Goal: Information Seeking & Learning: Learn about a topic

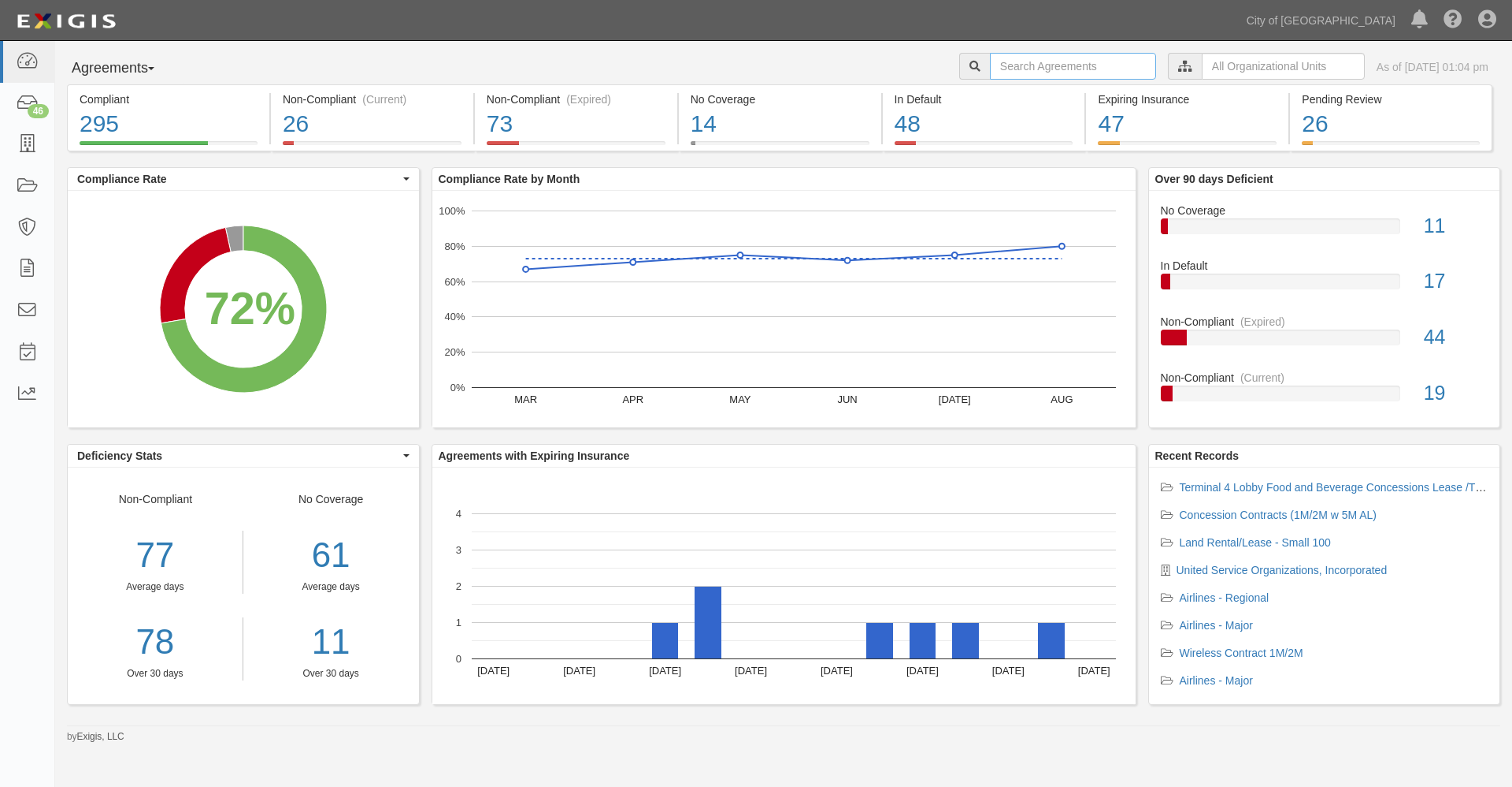
click at [1051, 65] on input "text" at bounding box center [1073, 65] width 166 height 27
click at [1202, 65] on input "text" at bounding box center [1283, 65] width 163 height 27
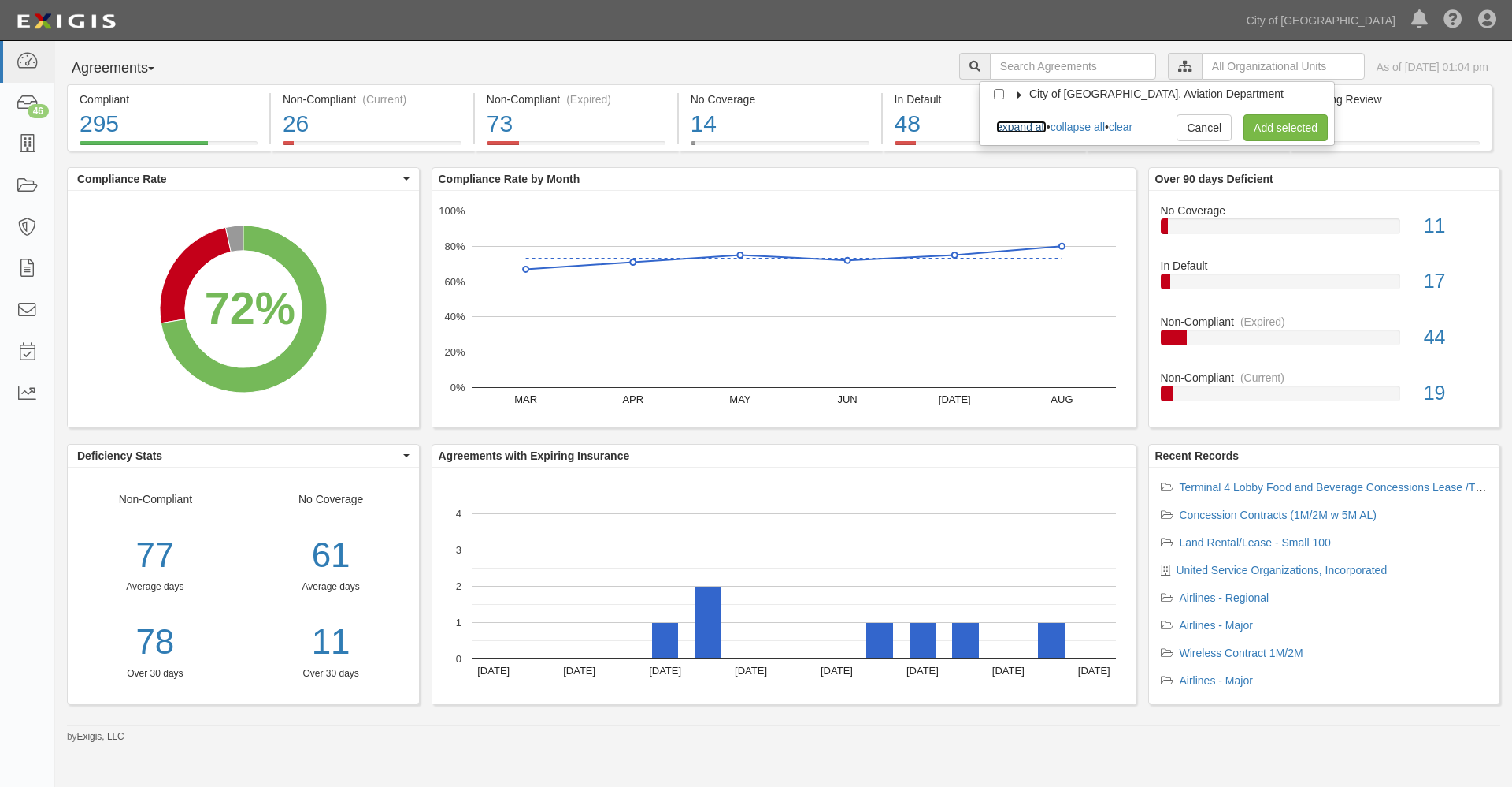
click at [1038, 132] on link "expand all" at bounding box center [1021, 126] width 51 height 13
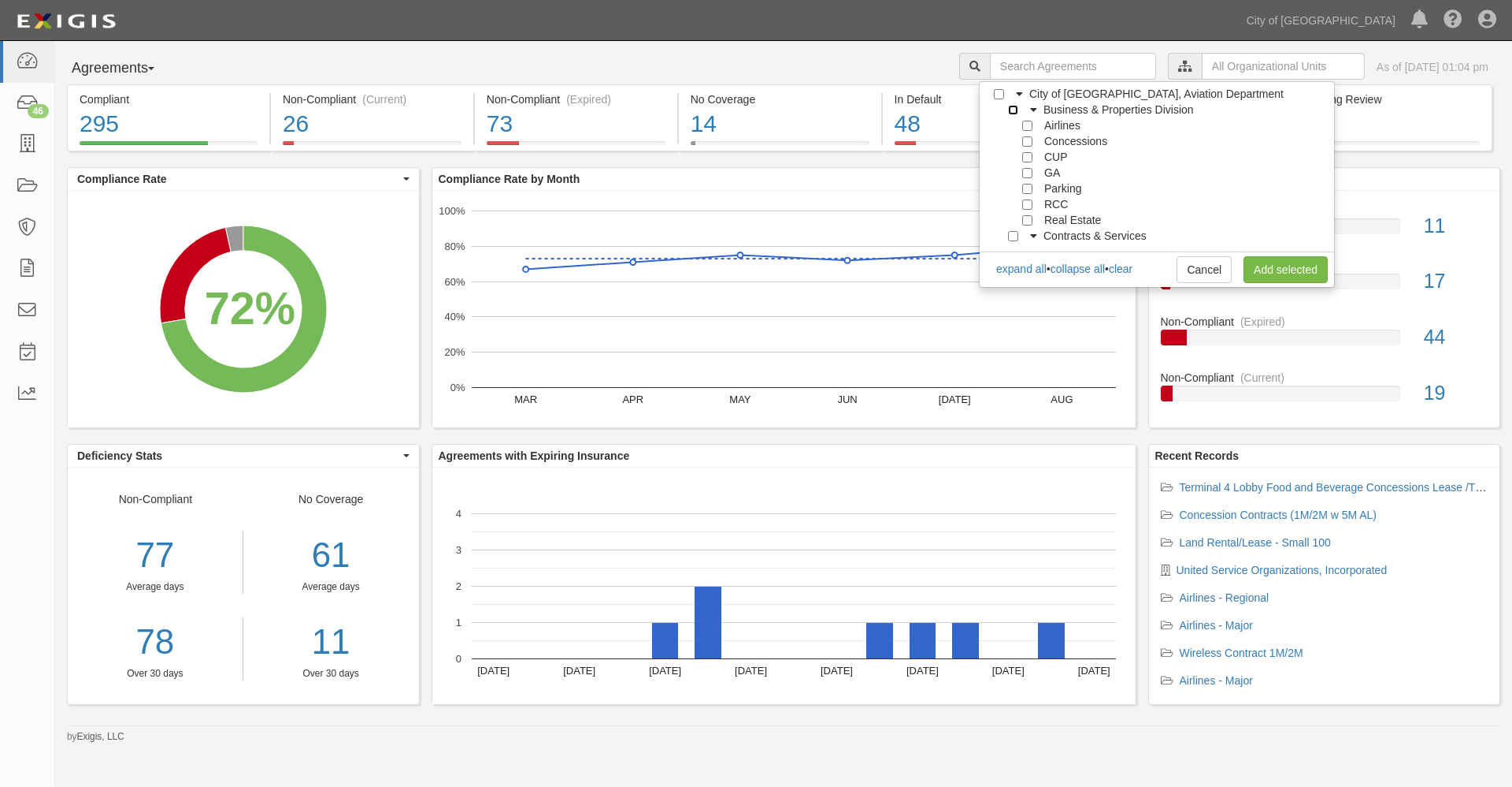
click at [1013, 108] on input "Business & Properties Division" at bounding box center [1013, 110] width 10 height 10
checkbox input "true"
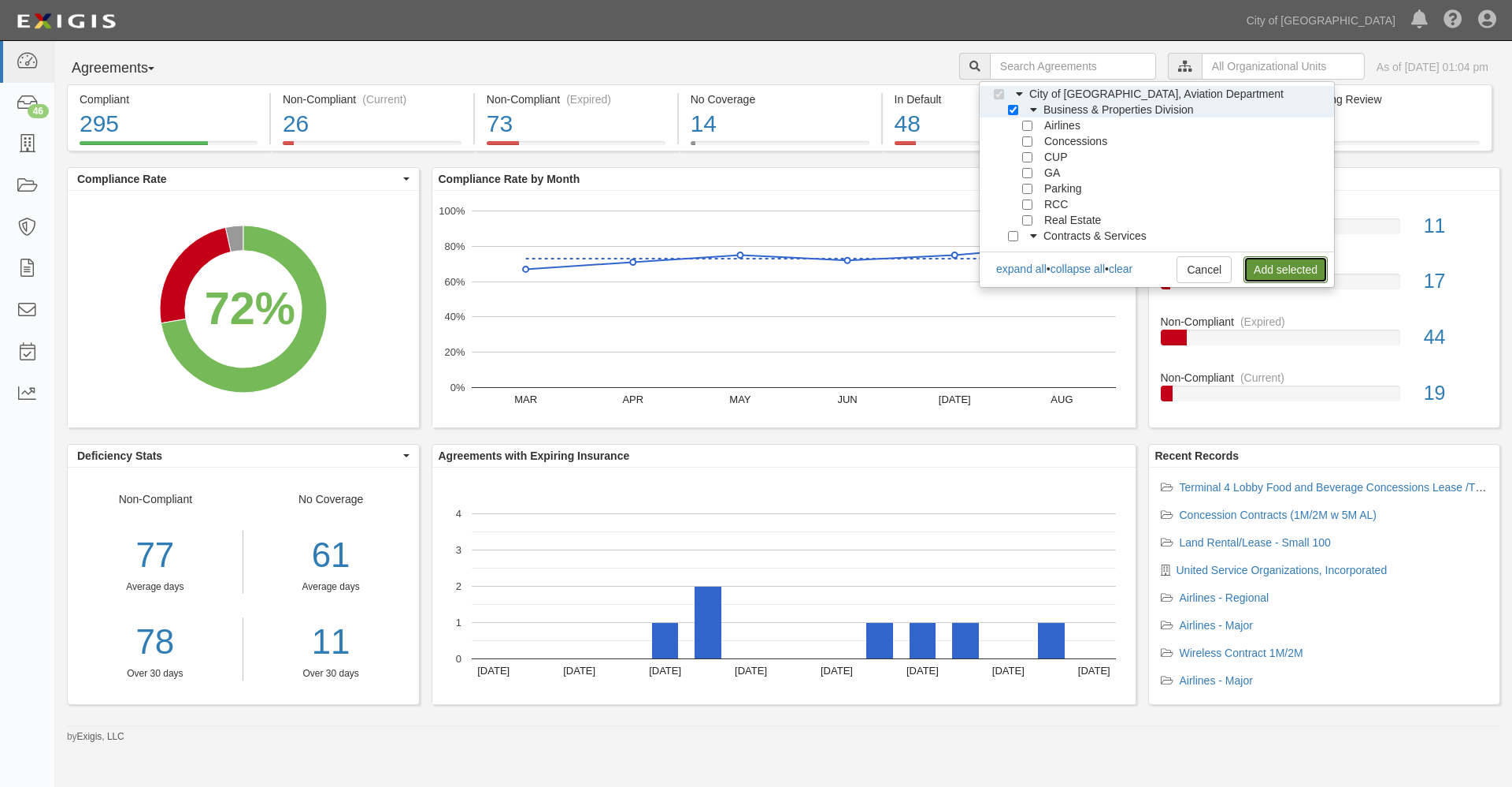
click at [1267, 264] on link "Add selected" at bounding box center [1286, 269] width 84 height 27
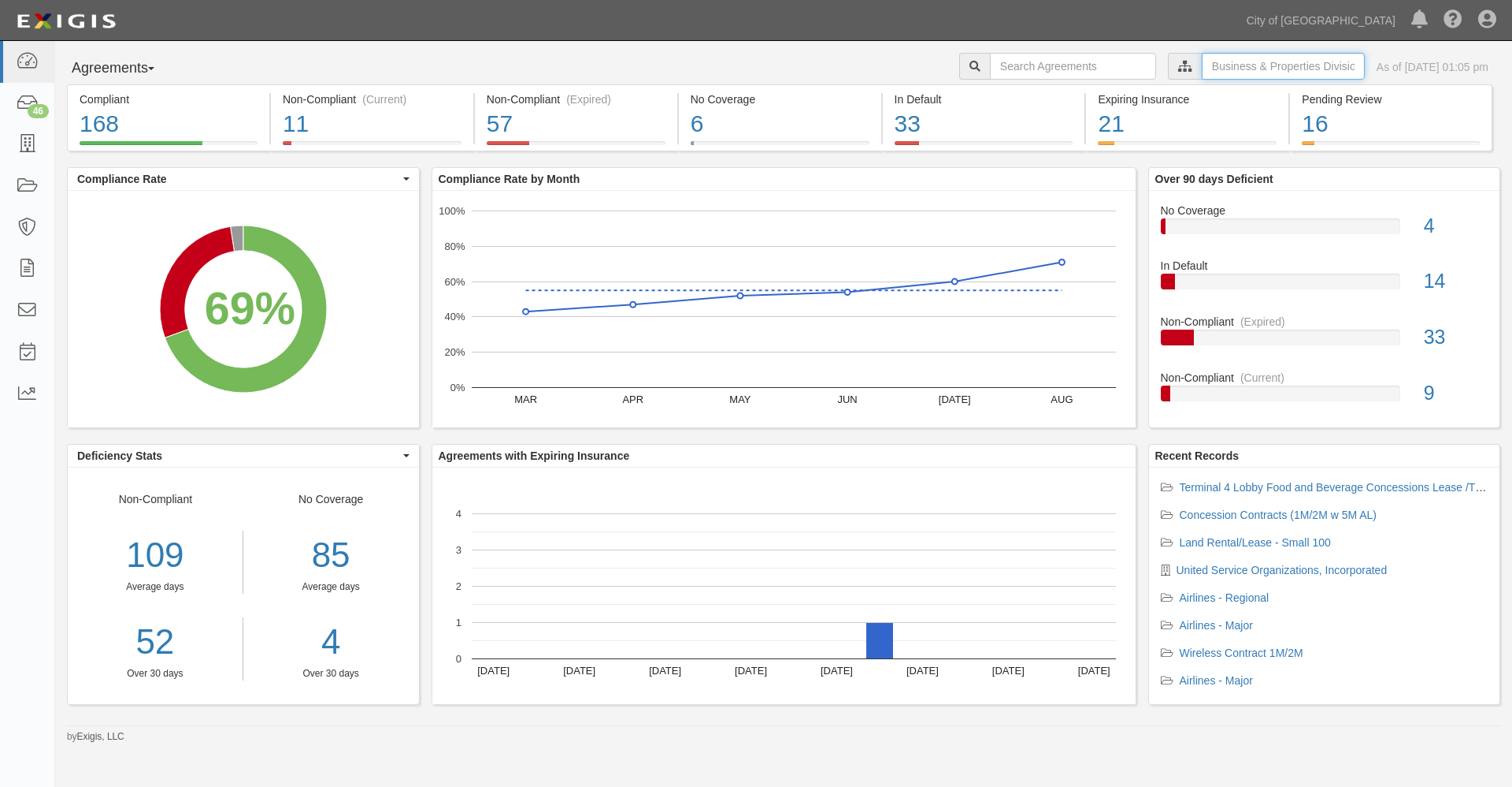
click at [1233, 71] on input "text" at bounding box center [1283, 65] width 163 height 27
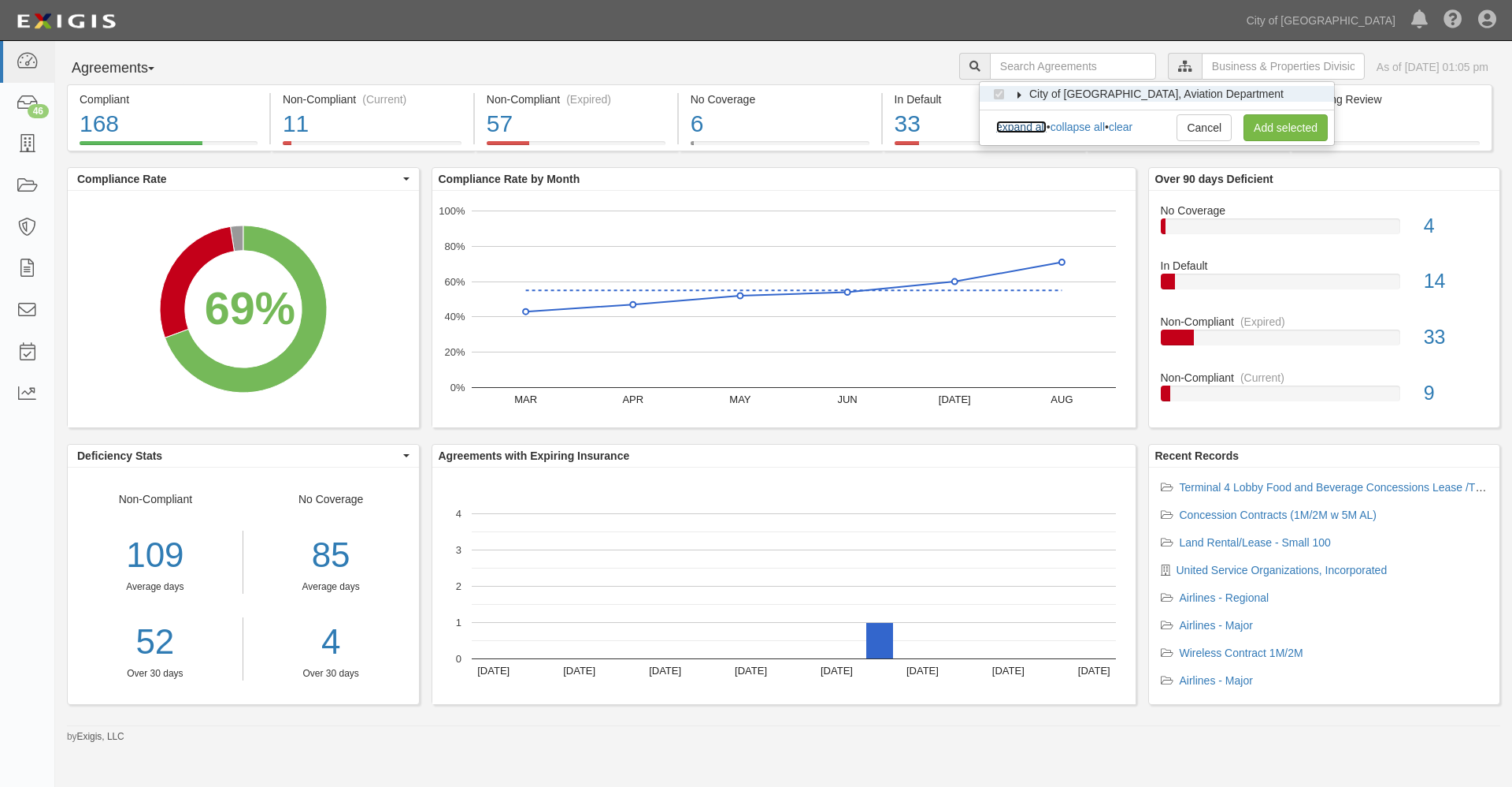
click at [1025, 129] on link "expand all" at bounding box center [1021, 126] width 51 height 13
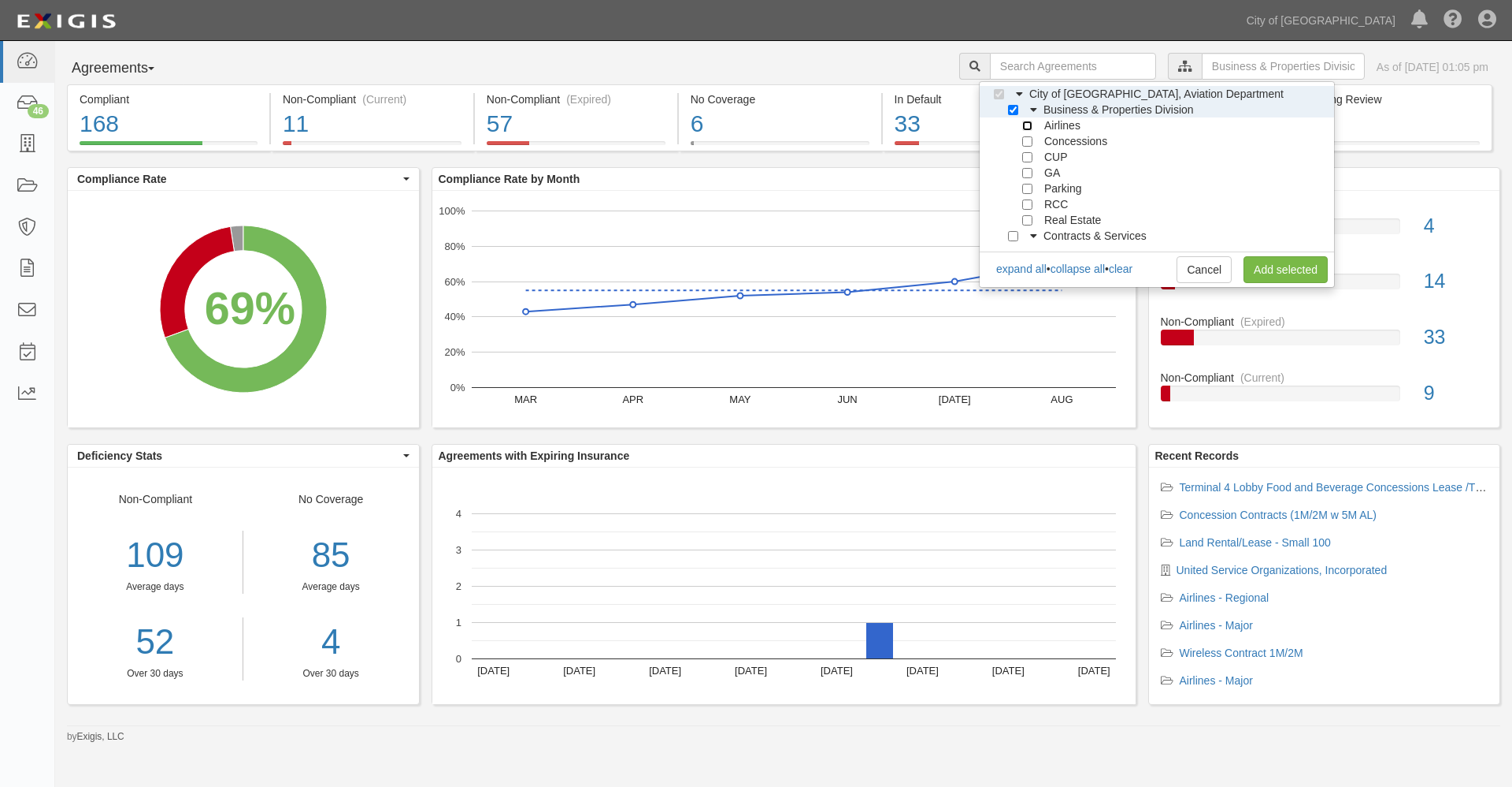
click at [1026, 123] on input "Airlines" at bounding box center [1027, 126] width 10 height 10
checkbox input "true"
click at [1270, 267] on link "Add selected" at bounding box center [1286, 269] width 84 height 27
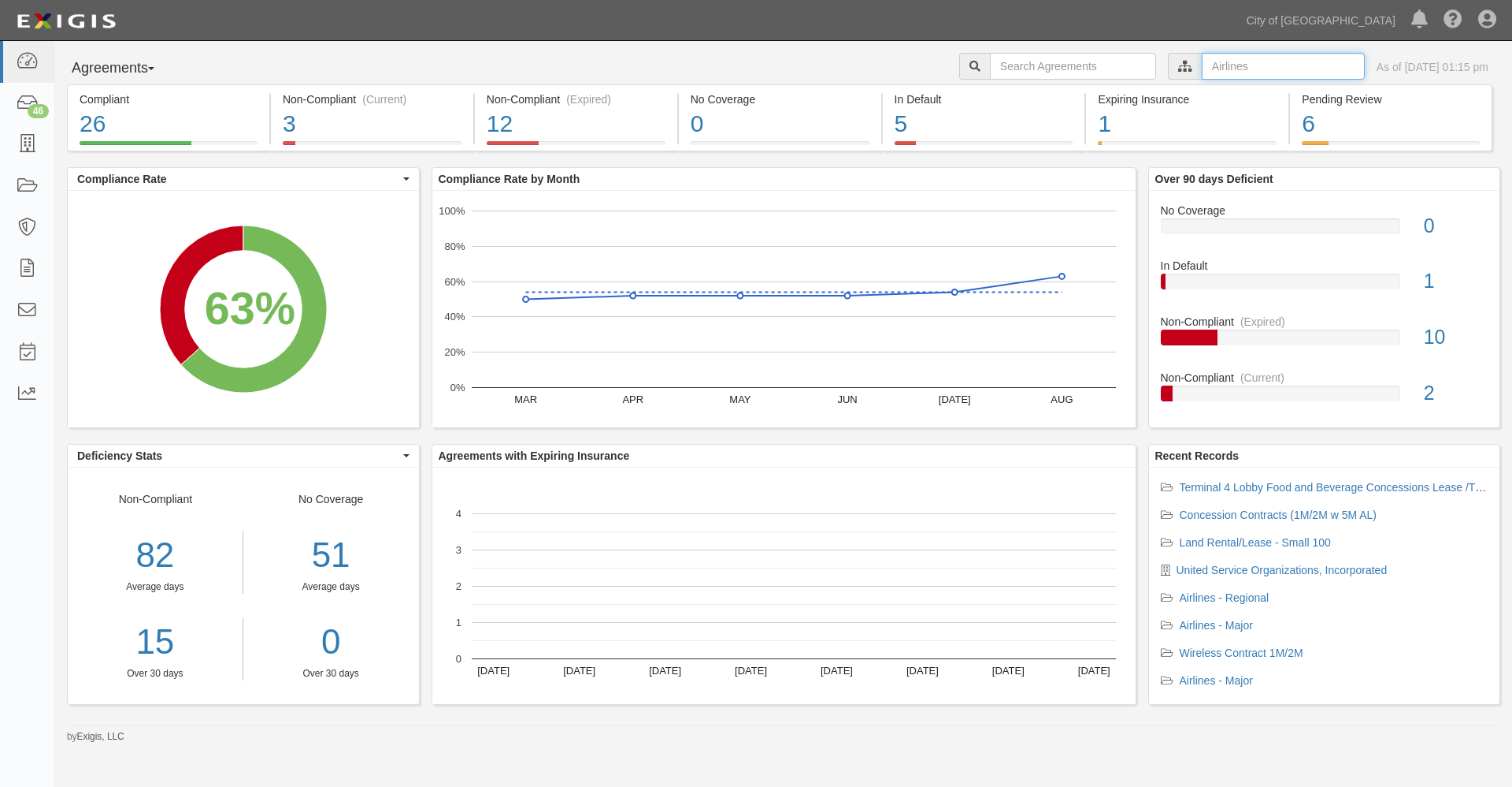
click at [1203, 65] on input "text" at bounding box center [1283, 65] width 163 height 27
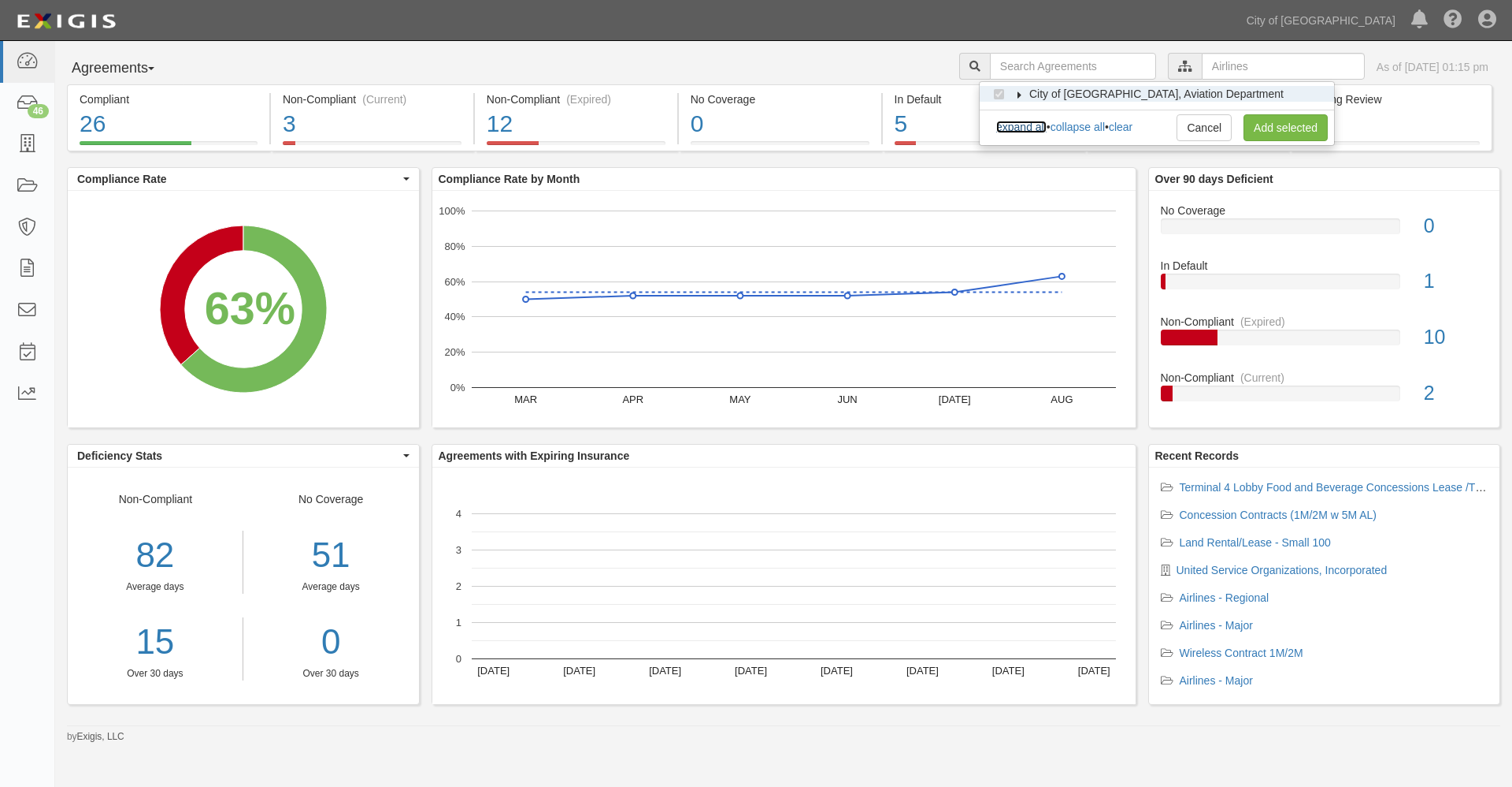
click at [1025, 122] on link "expand all" at bounding box center [1021, 126] width 51 height 13
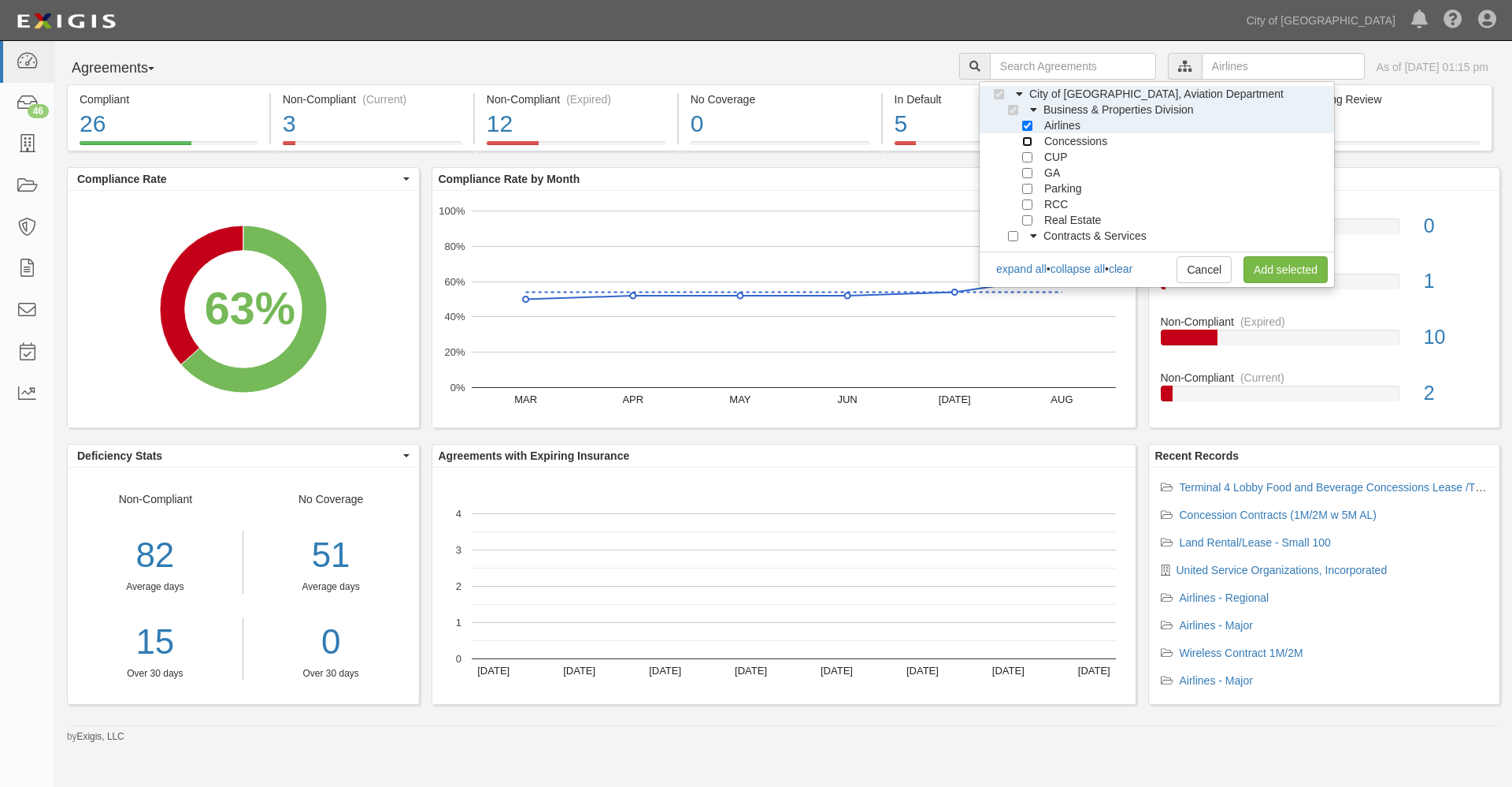
click at [1024, 141] on input "Concessions" at bounding box center [1027, 142] width 10 height 10
checkbox input "true"
click at [1027, 127] on input "Airlines" at bounding box center [1027, 126] width 10 height 10
checkbox input "false"
click at [1273, 268] on link "Add selected" at bounding box center [1286, 269] width 84 height 27
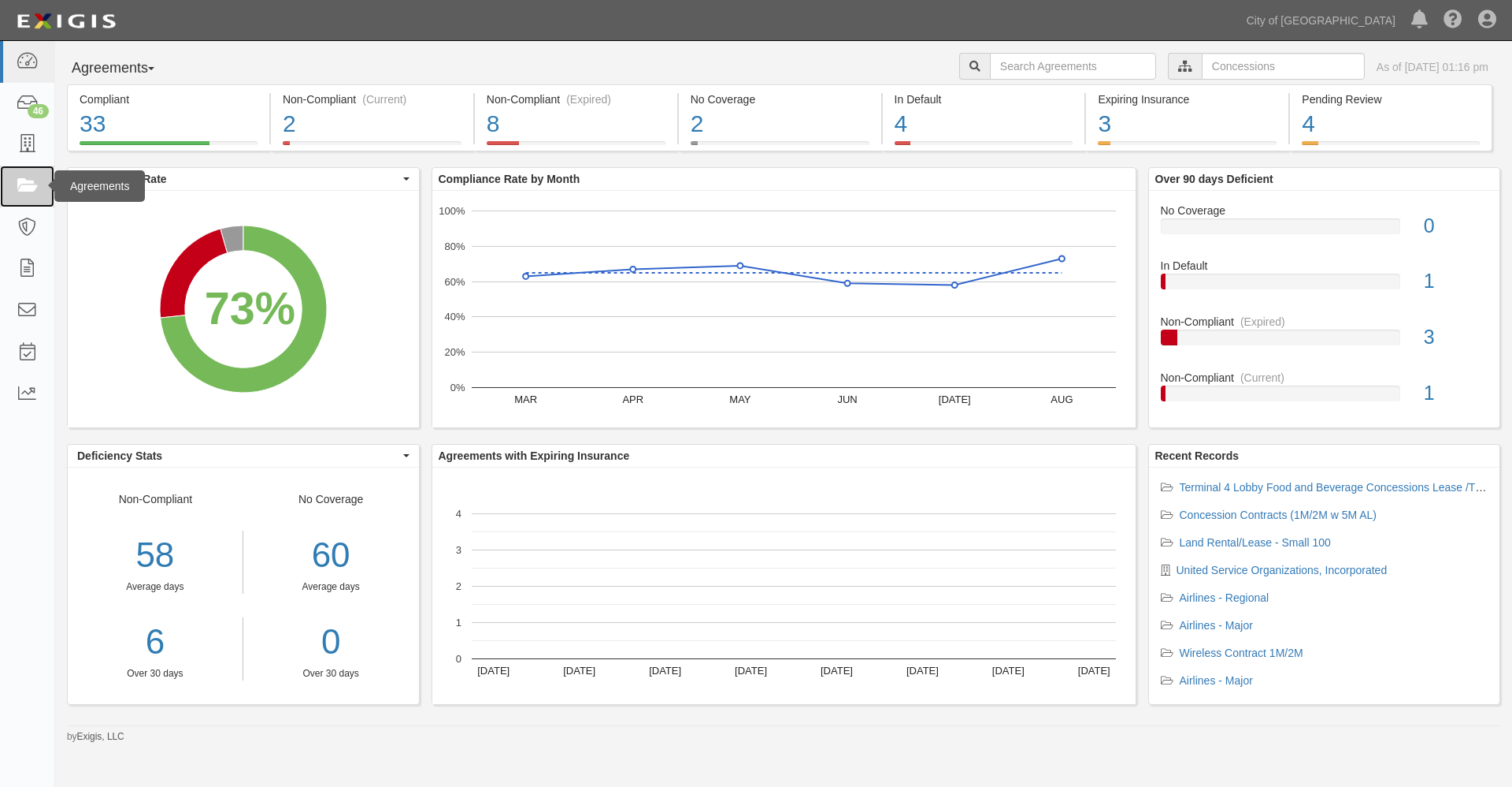
click at [29, 184] on icon at bounding box center [27, 186] width 22 height 18
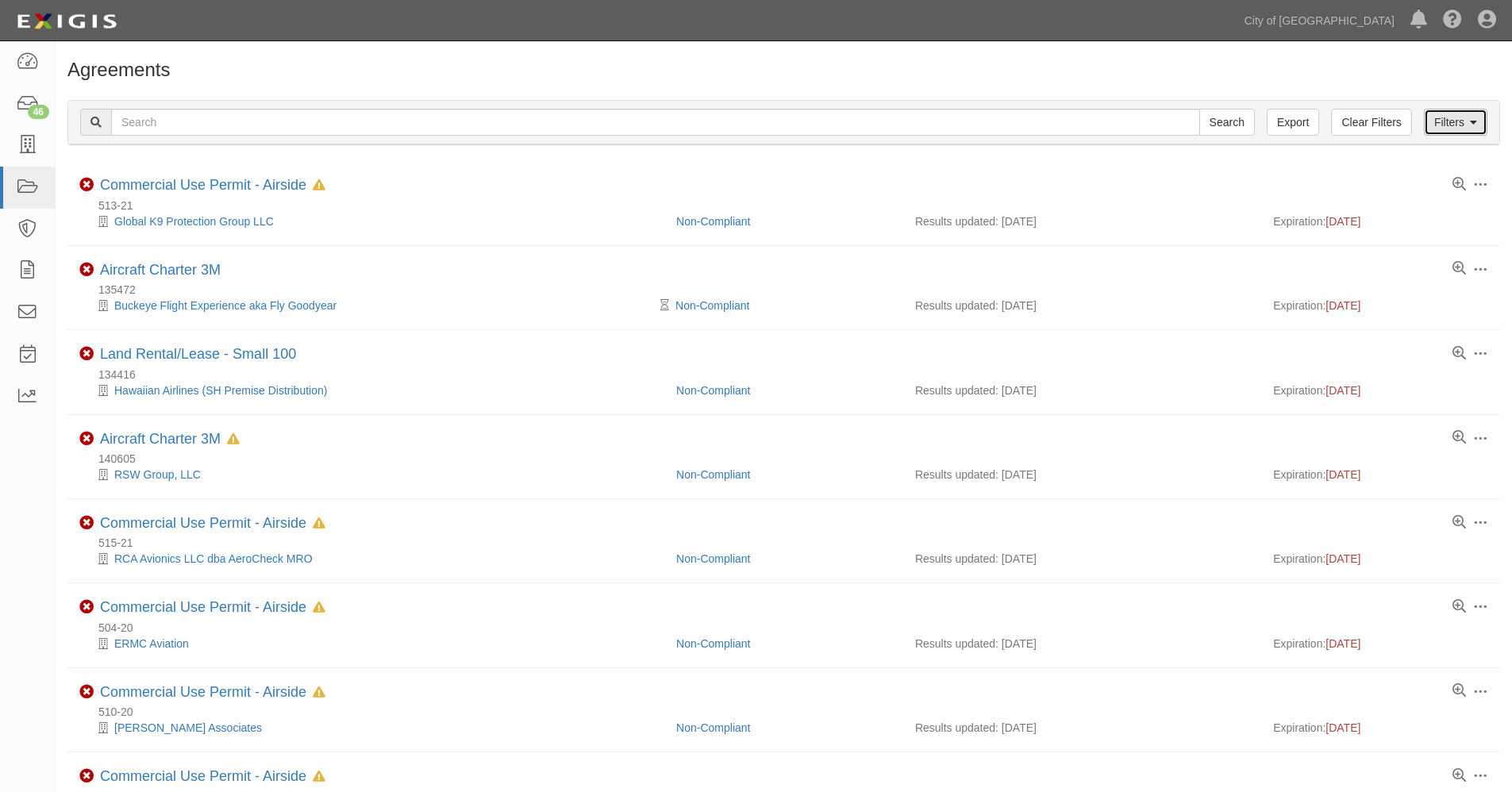
click at [1452, 128] on link "Filters" at bounding box center [1455, 122] width 63 height 27
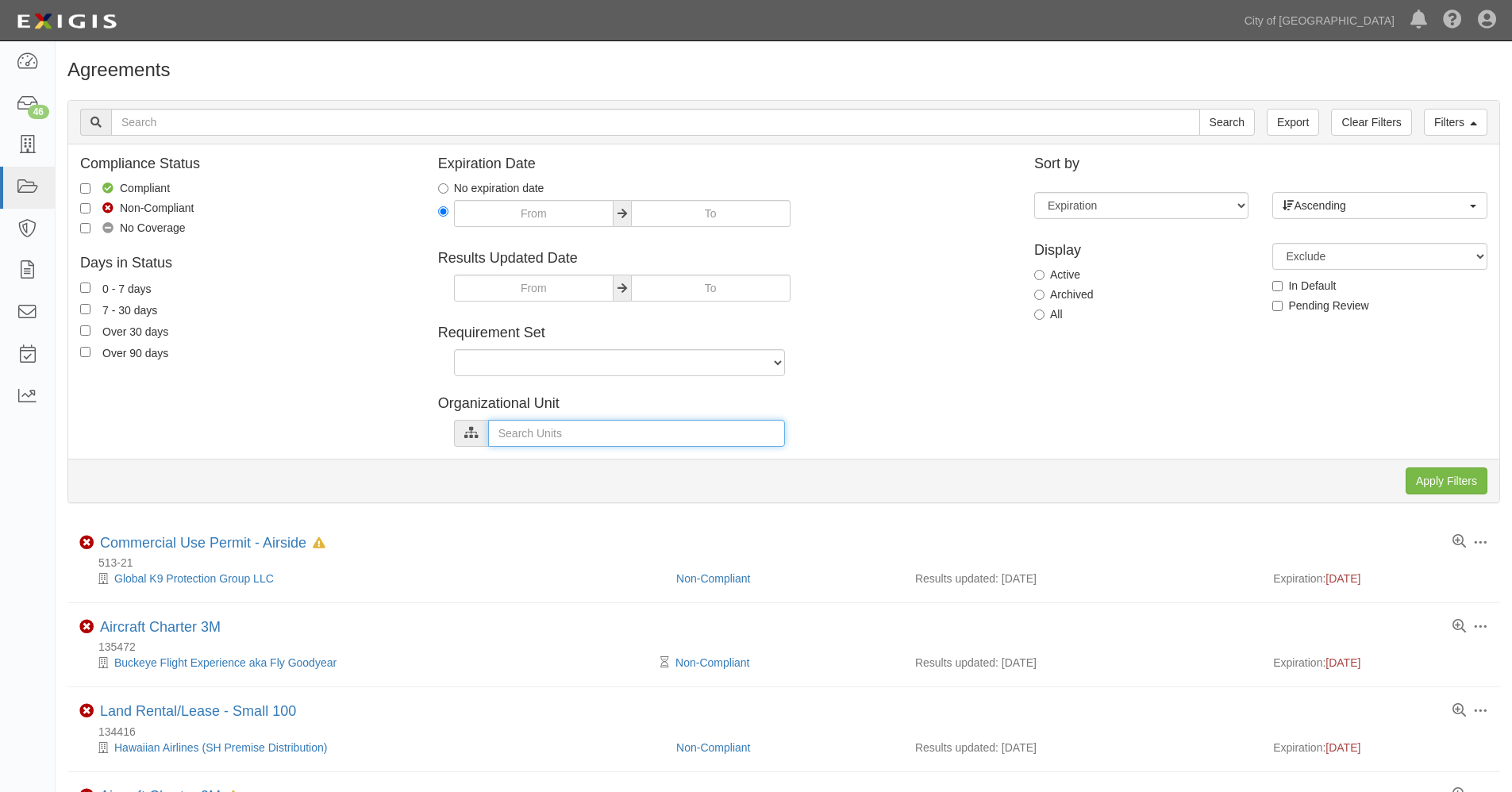
click at [571, 431] on input "text" at bounding box center [636, 433] width 297 height 27
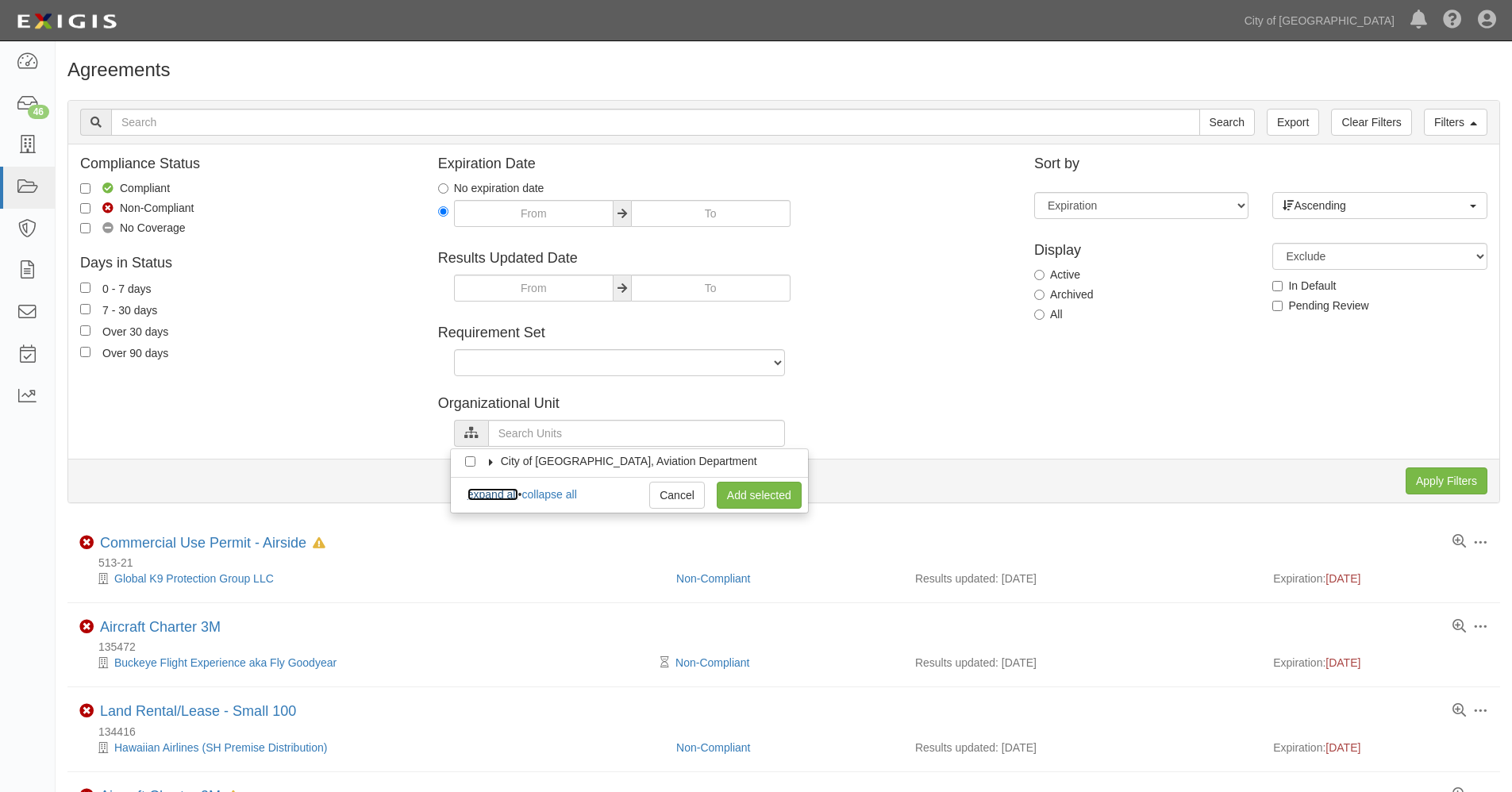
click at [501, 496] on link "expand all" at bounding box center [493, 494] width 51 height 13
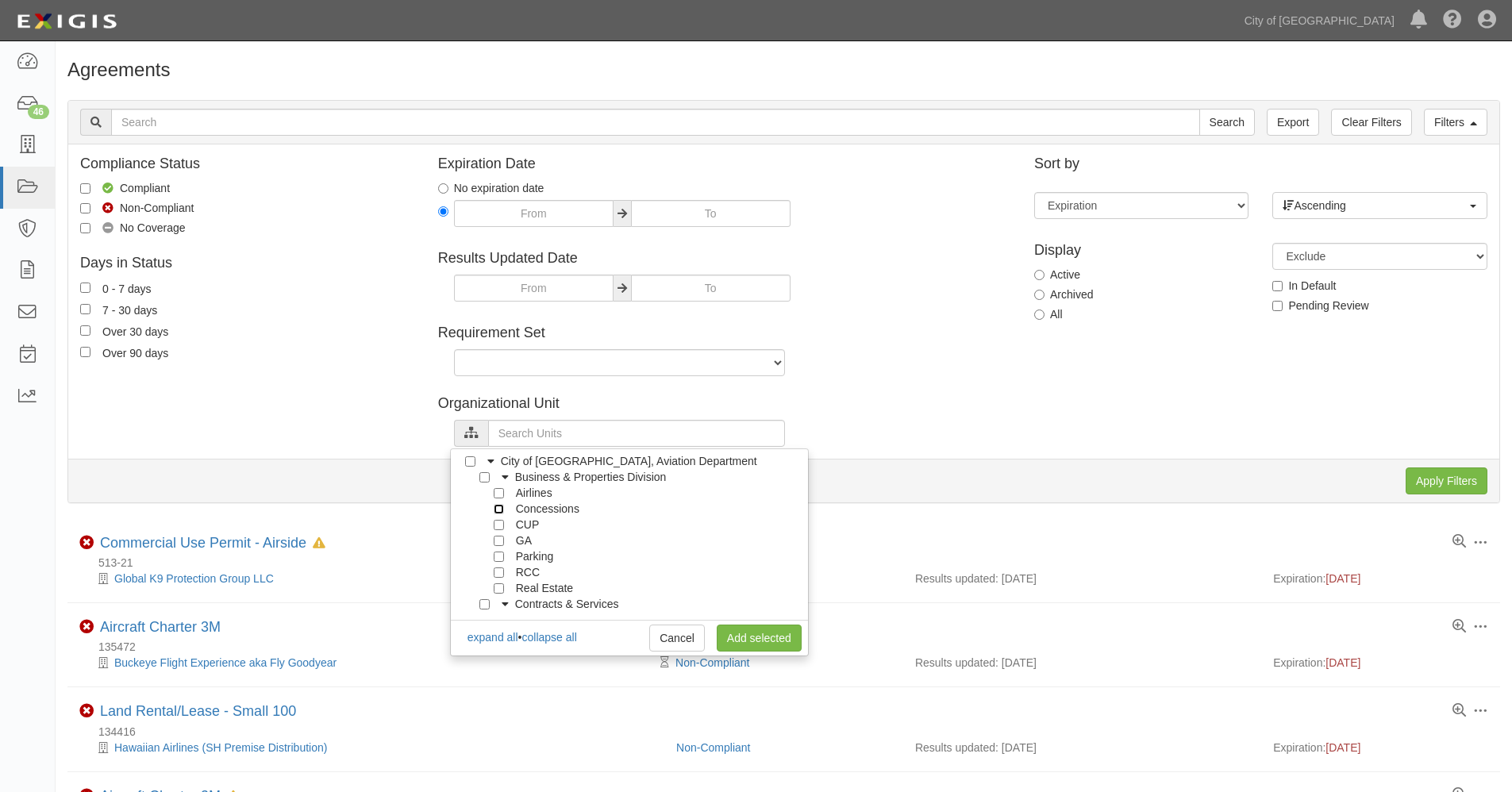
click at [498, 509] on input "Concessions" at bounding box center [499, 509] width 10 height 10
checkbox input "true"
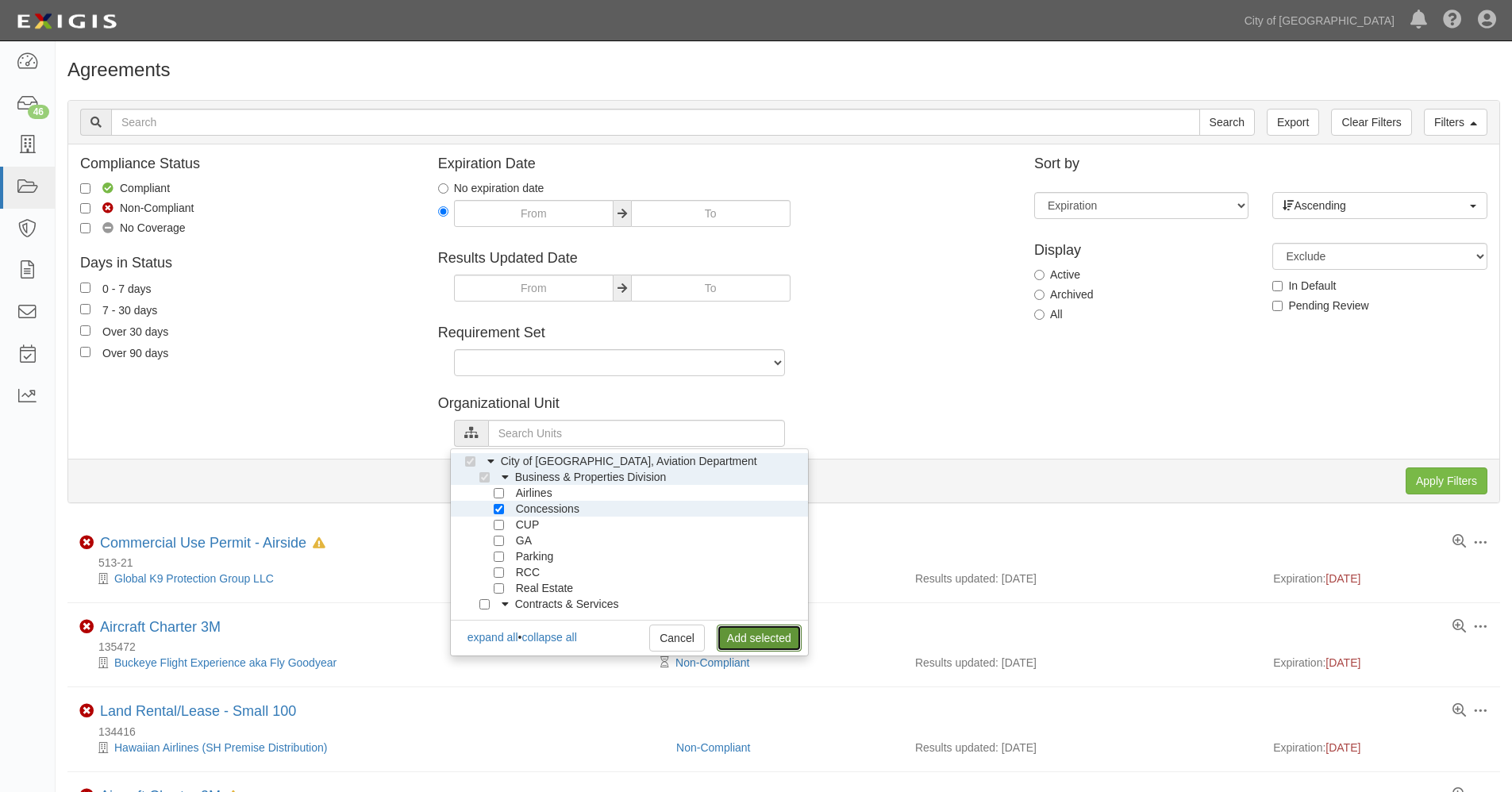
click at [743, 640] on link "Add selected" at bounding box center [759, 637] width 85 height 27
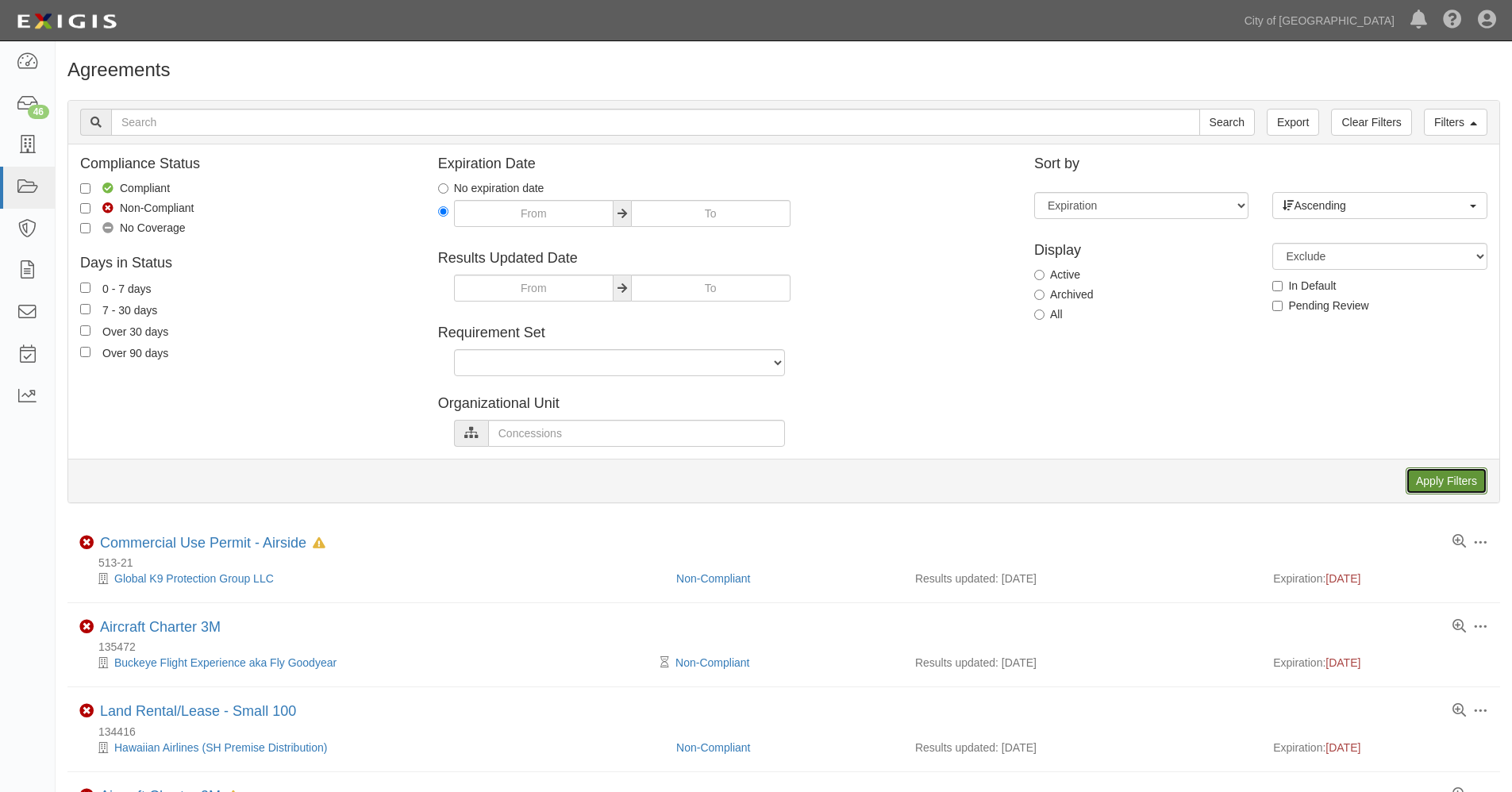
click at [1445, 477] on input "Apply Filters" at bounding box center [1446, 480] width 81 height 27
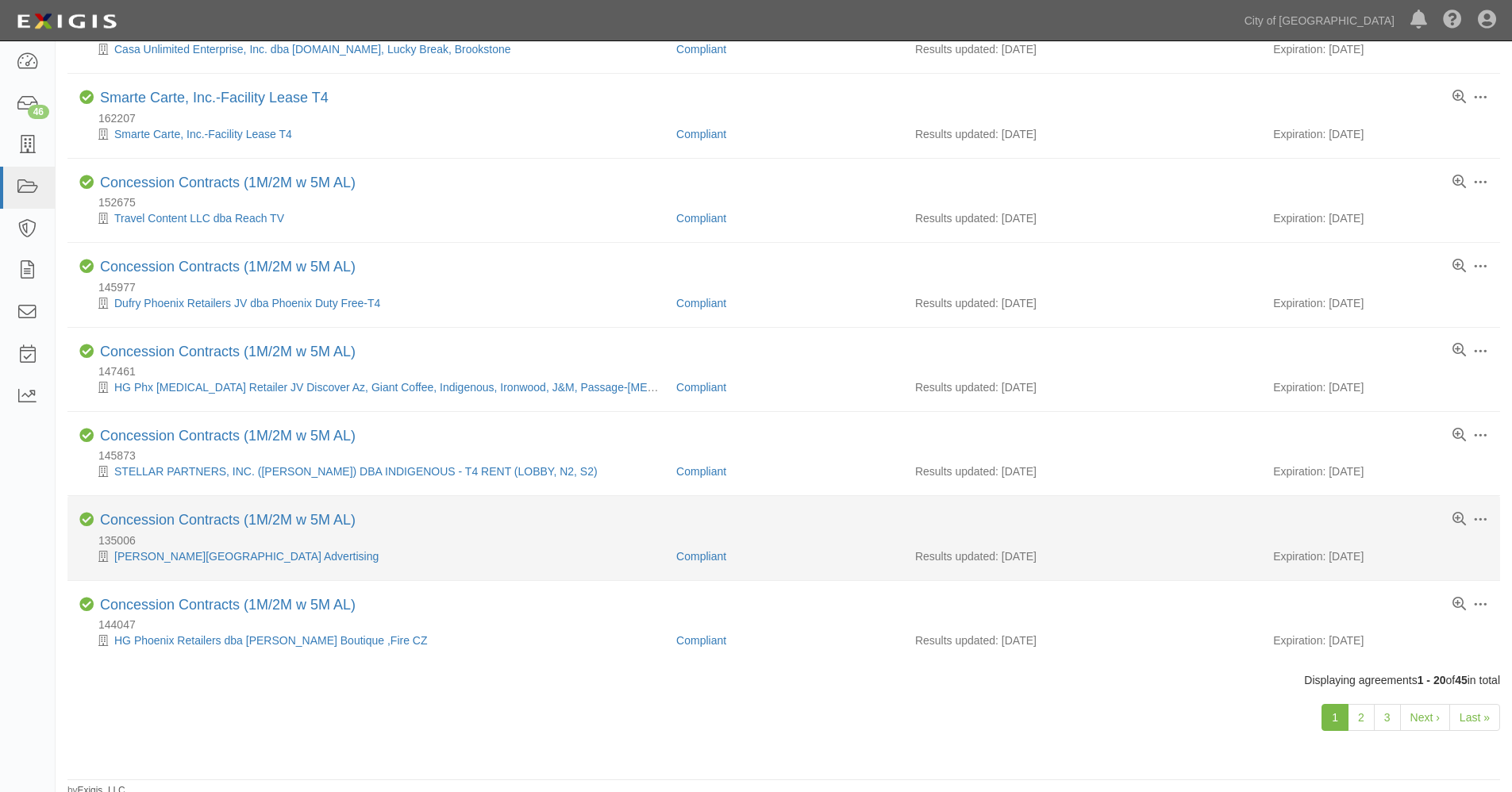
scroll to position [1190, 0]
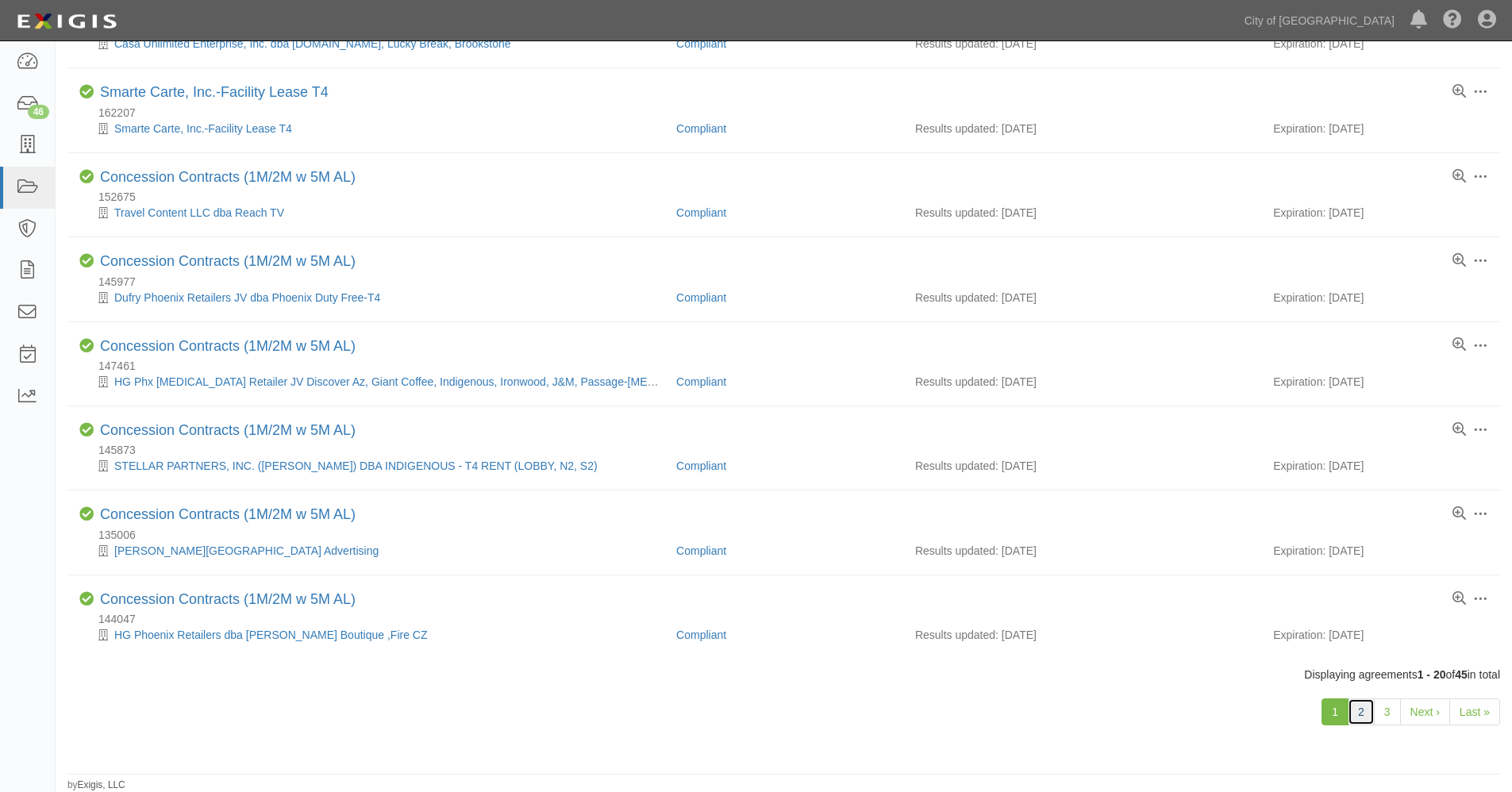
click at [1363, 714] on link "2" at bounding box center [1360, 711] width 27 height 27
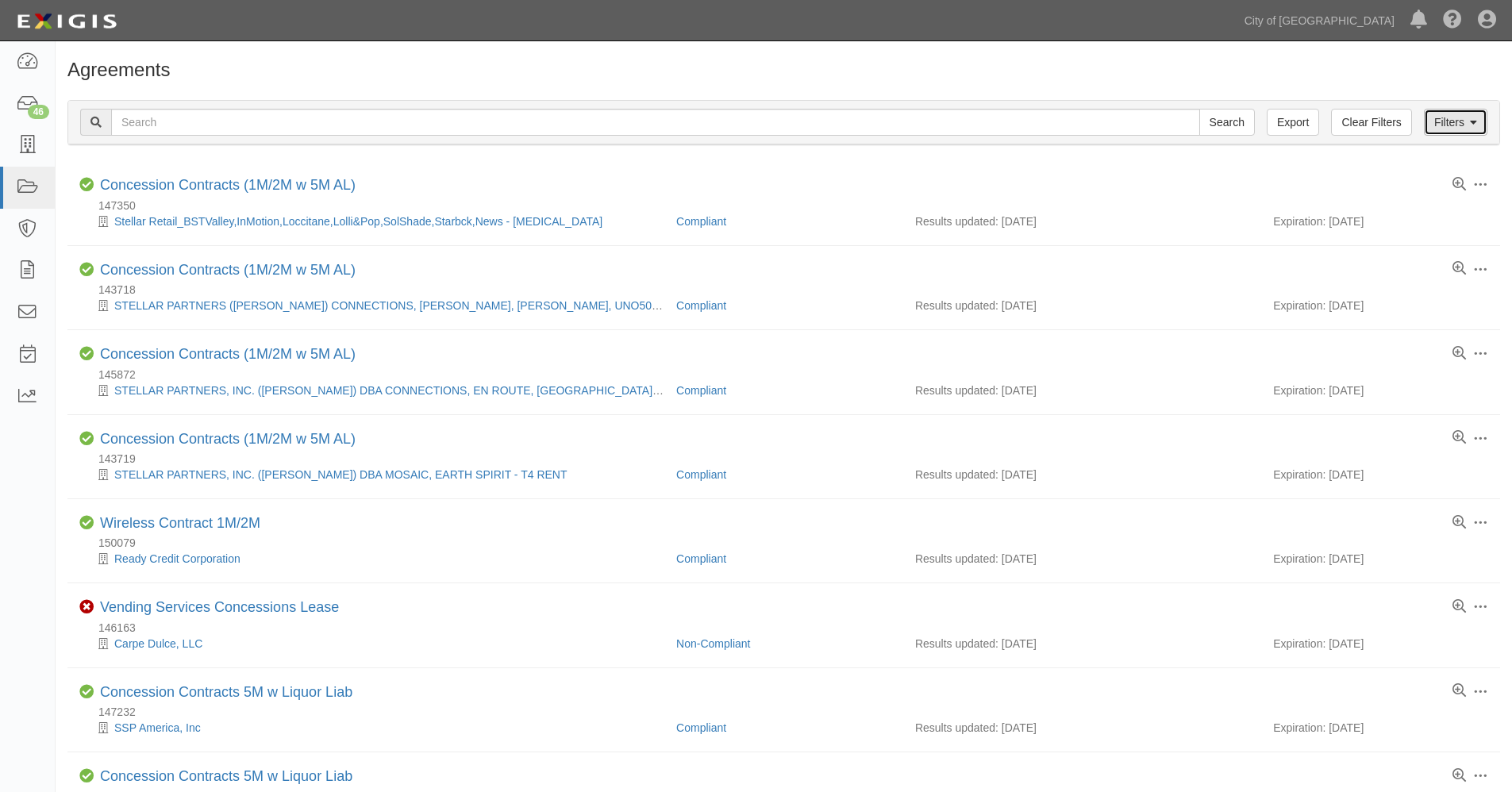
click at [1465, 119] on link "Filters" at bounding box center [1455, 122] width 63 height 27
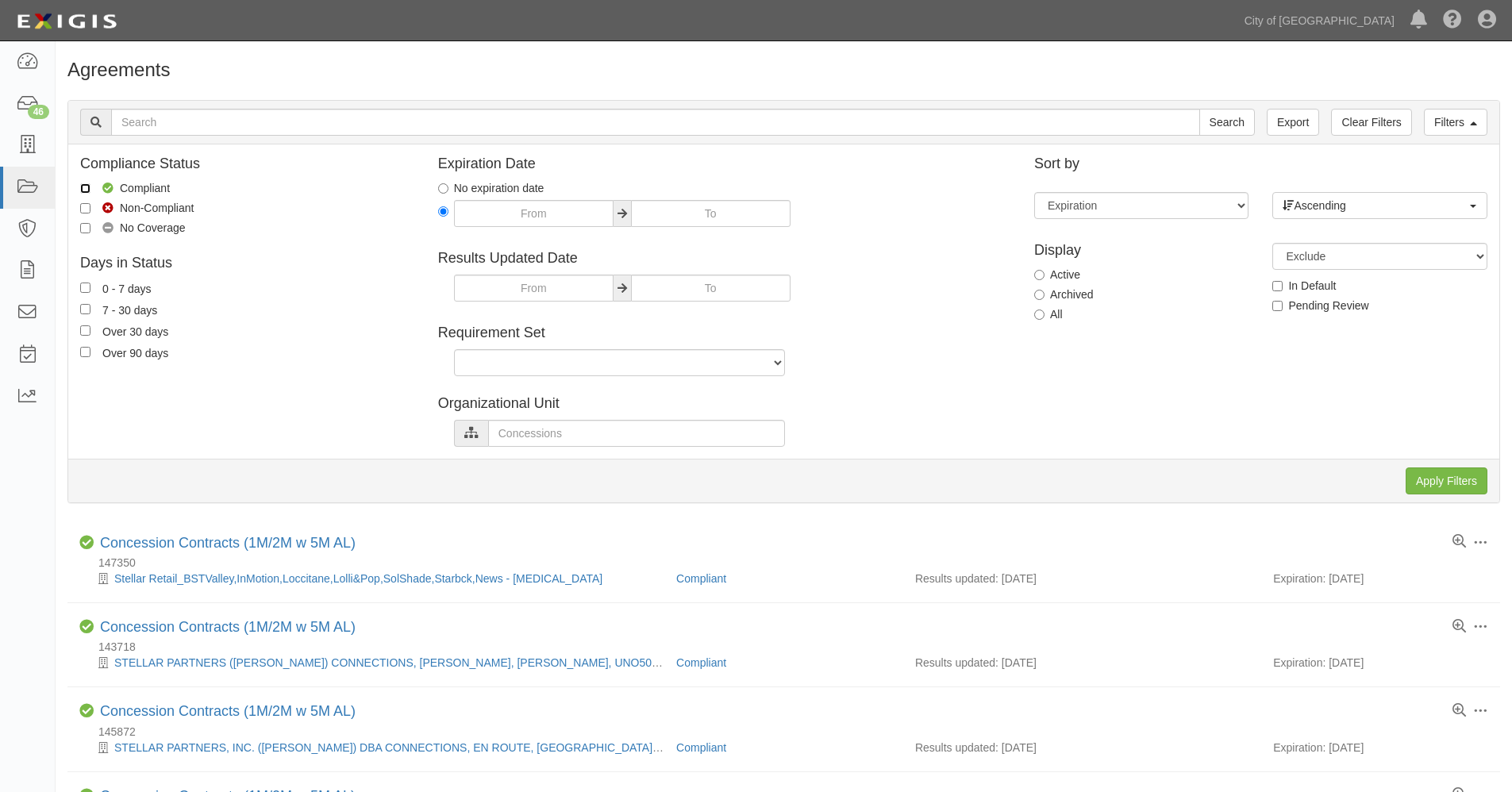
click at [83, 185] on input "Compliant" at bounding box center [86, 189] width 10 height 10
checkbox input "true"
click at [1446, 479] on input "Apply Filters" at bounding box center [1446, 480] width 81 height 27
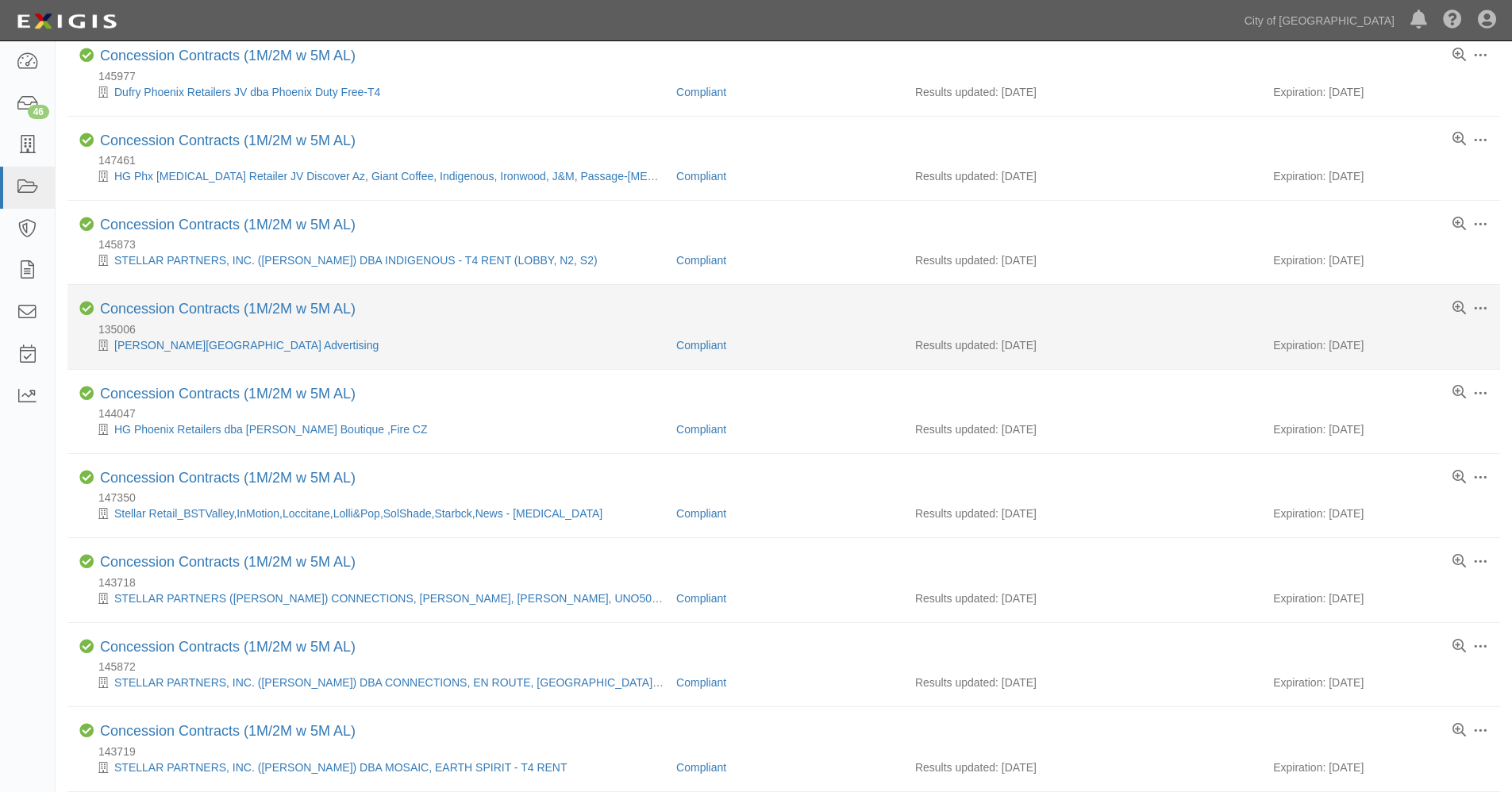
scroll to position [1190, 0]
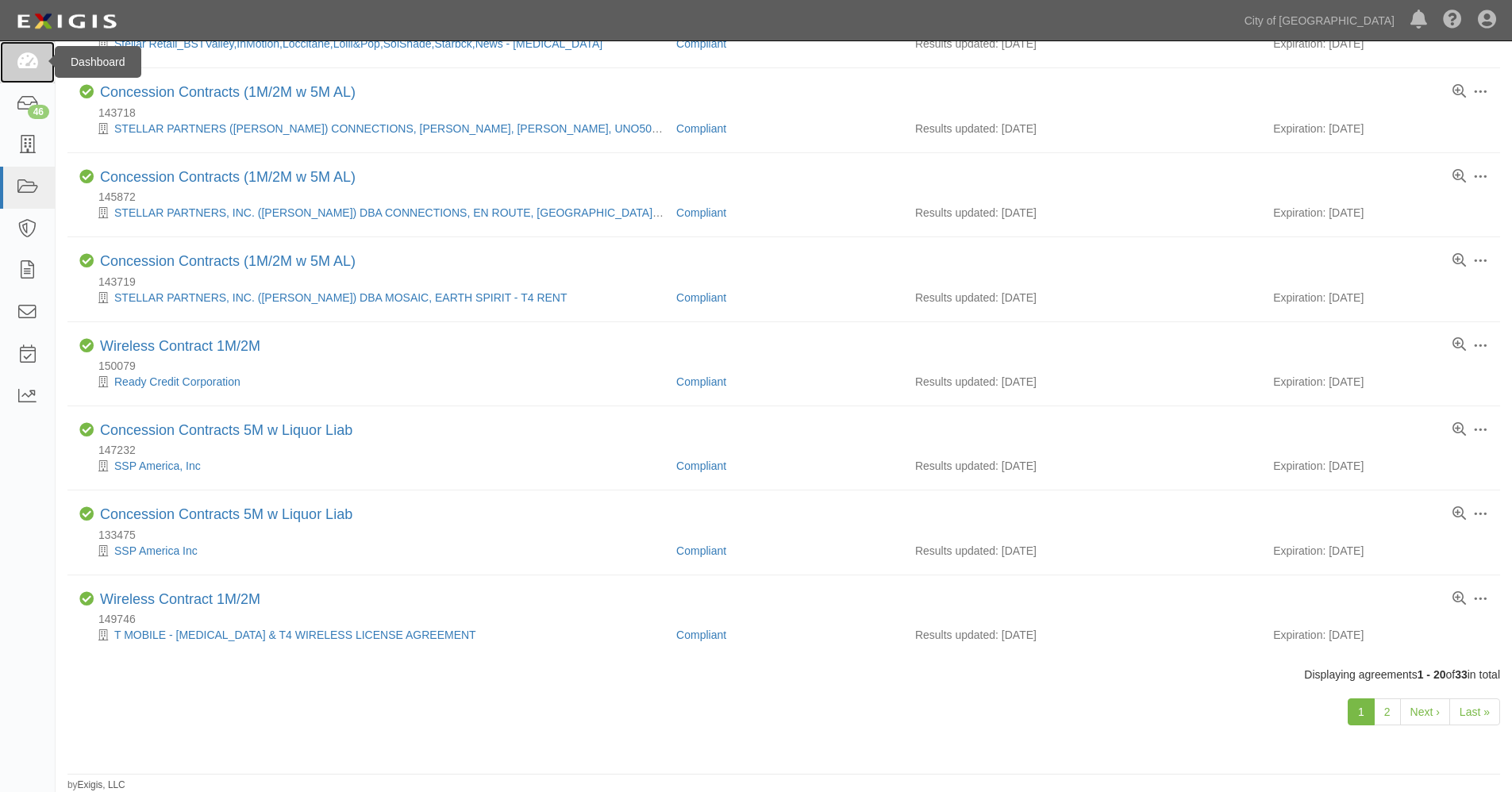
click at [30, 56] on icon at bounding box center [27, 61] width 23 height 18
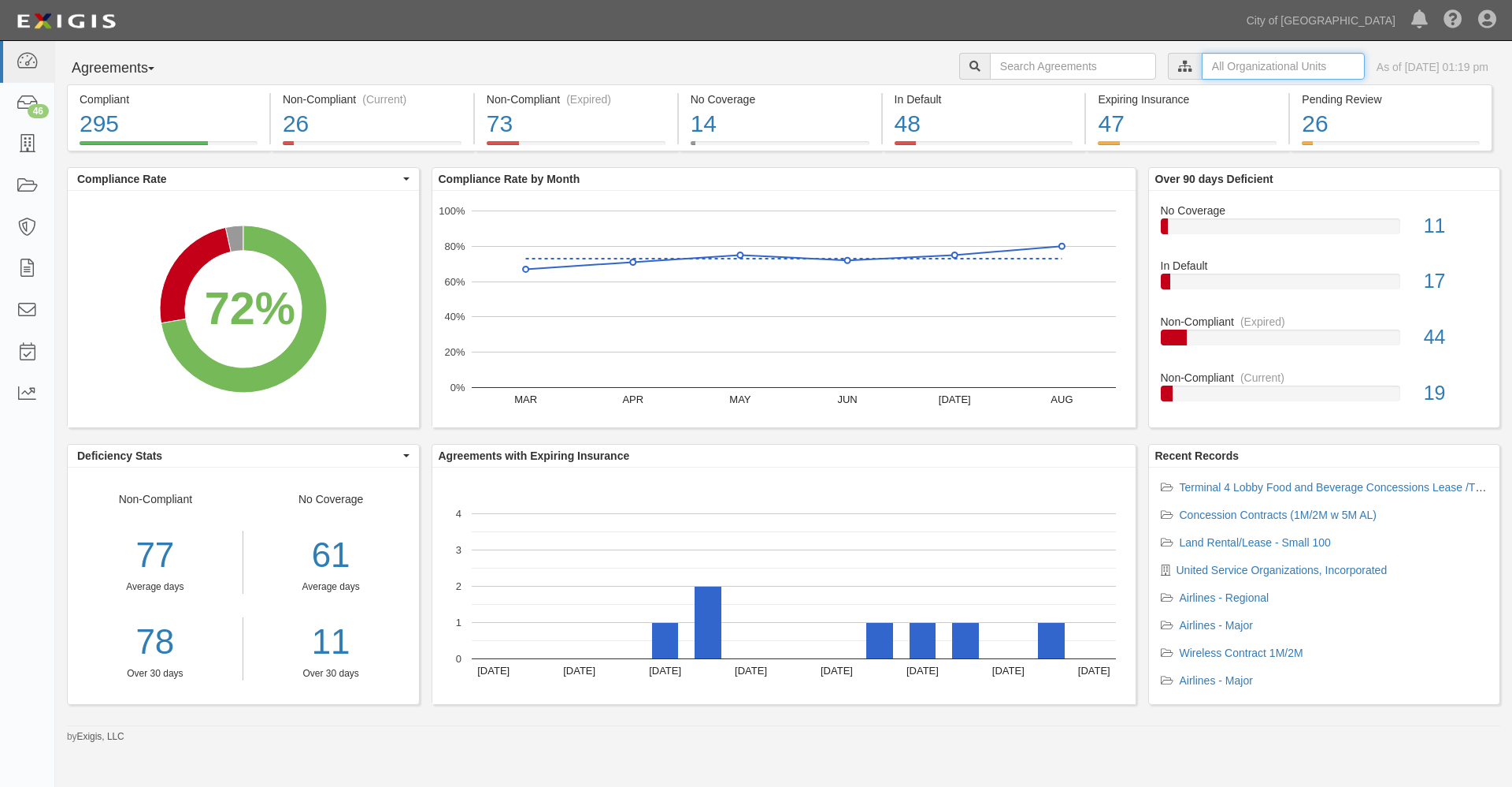
click at [1202, 66] on input "text" at bounding box center [1283, 65] width 163 height 27
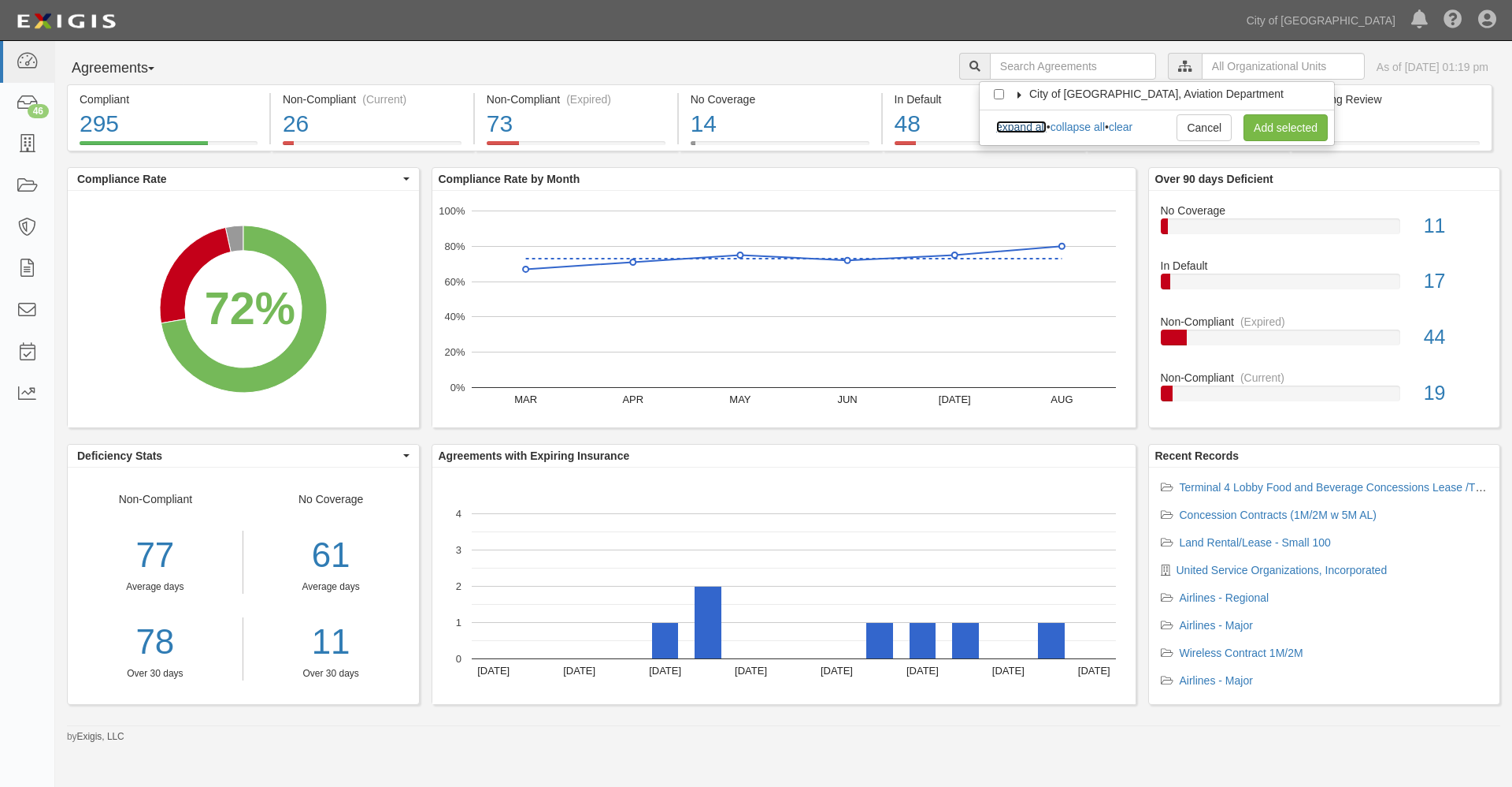
click at [1024, 129] on link "expand all" at bounding box center [1021, 126] width 51 height 13
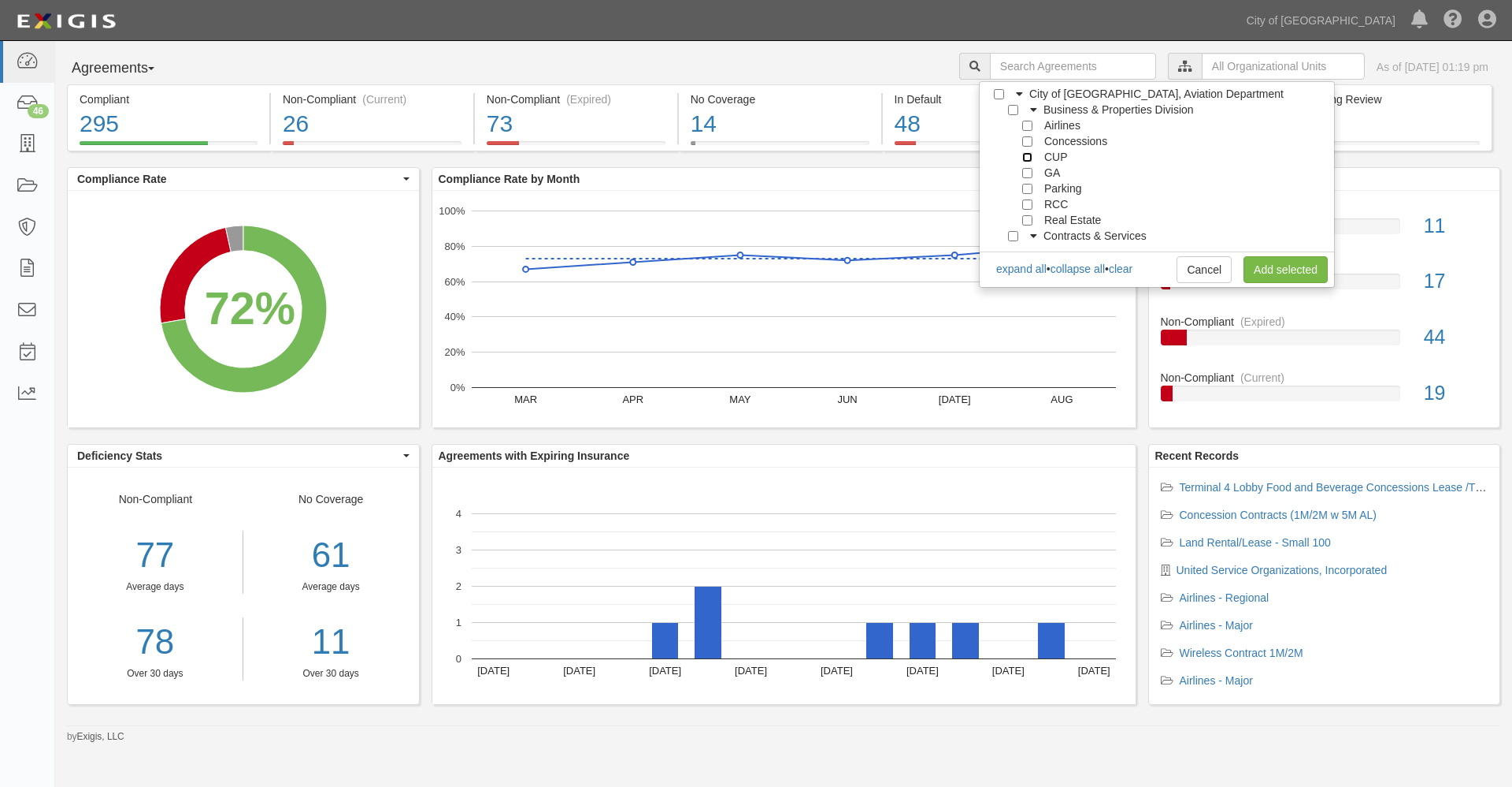
click at [1025, 157] on input "CUP" at bounding box center [1027, 157] width 10 height 10
checkbox input "true"
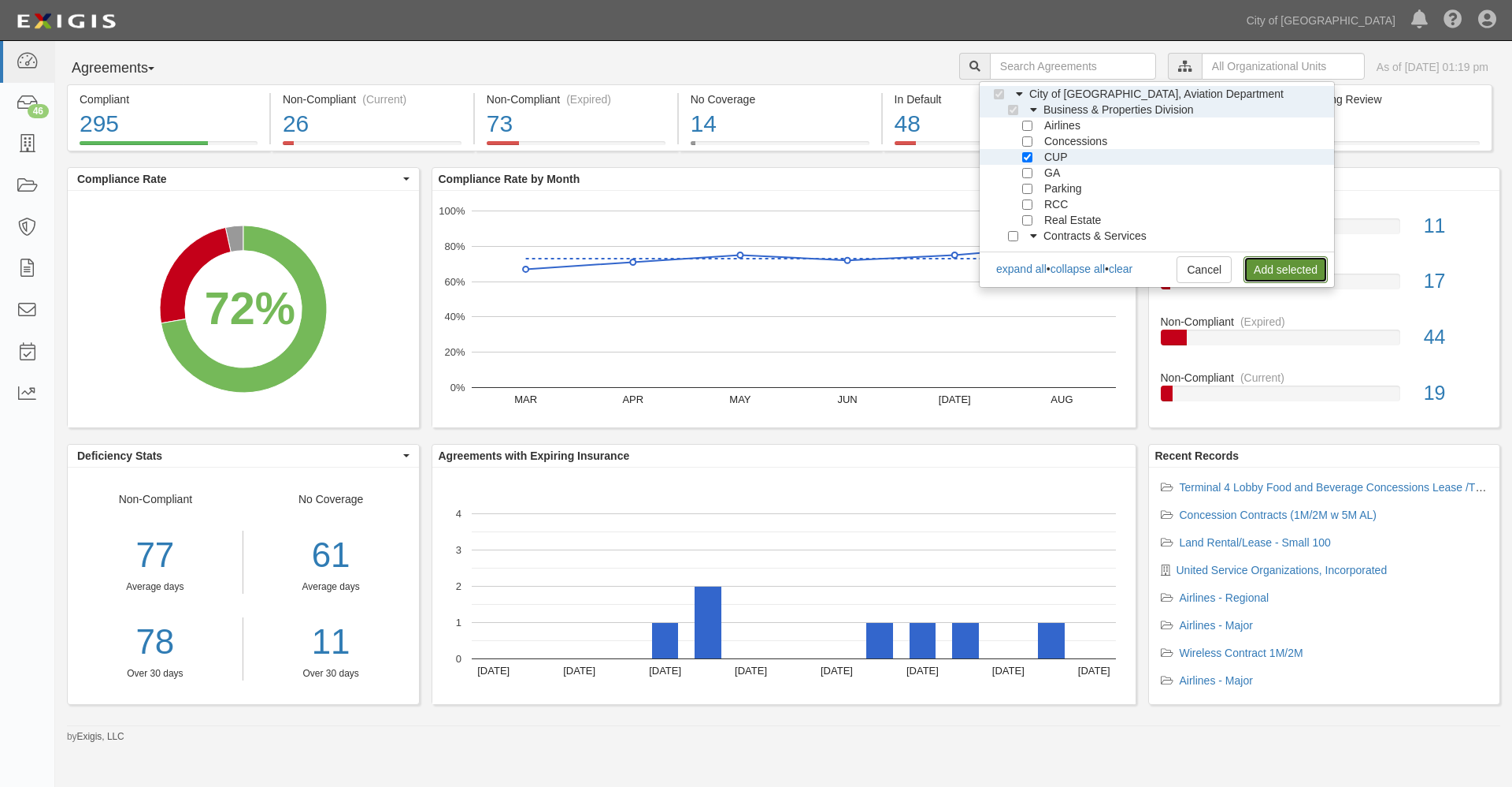
click at [1268, 270] on link "Add selected" at bounding box center [1286, 269] width 84 height 27
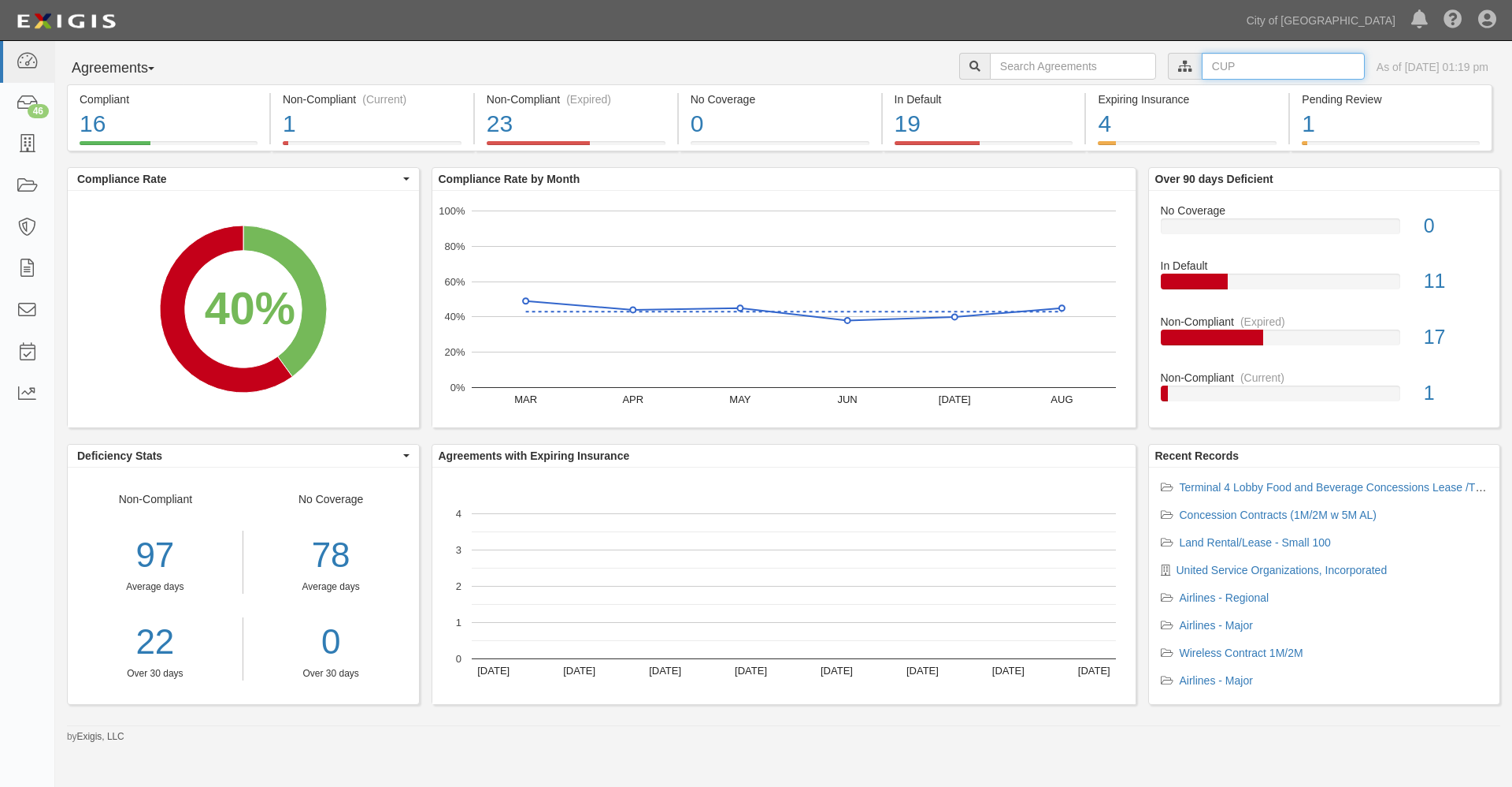
click at [1202, 62] on input "text" at bounding box center [1283, 65] width 163 height 27
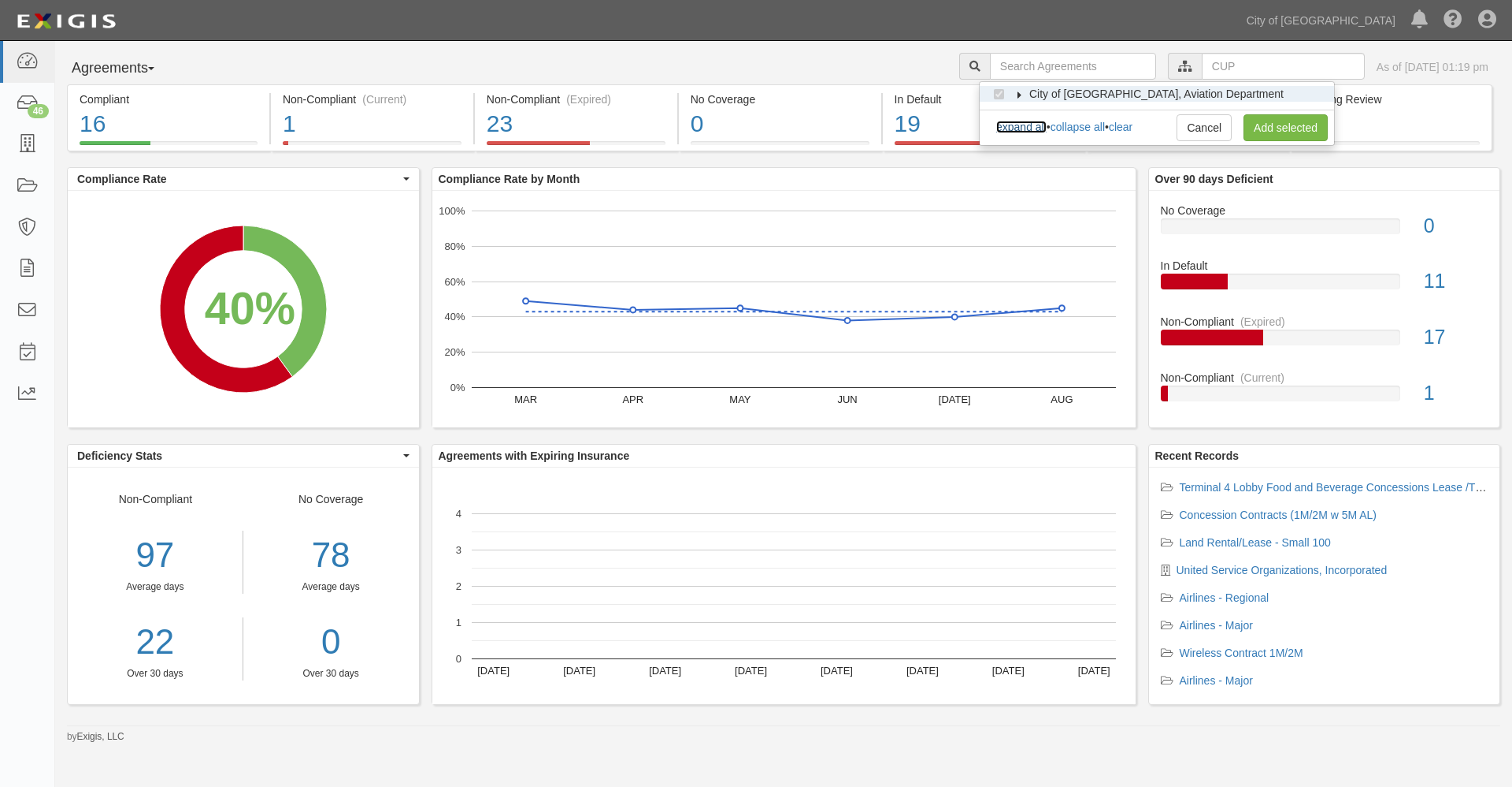
click at [1023, 127] on link "expand all" at bounding box center [1021, 126] width 51 height 13
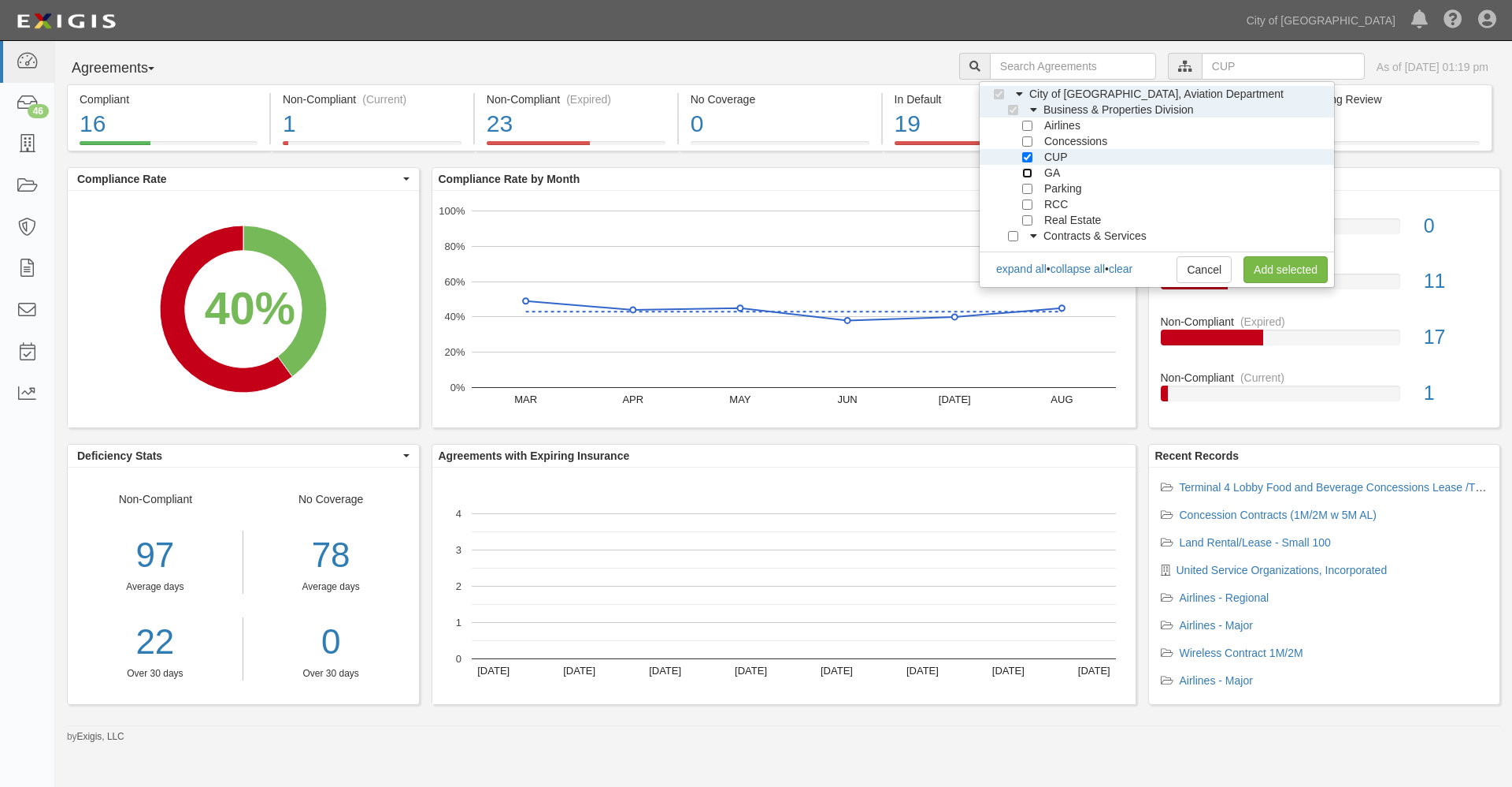
click at [1024, 175] on input "GA" at bounding box center [1027, 173] width 10 height 10
checkbox input "true"
click at [1025, 160] on input "CUP" at bounding box center [1027, 157] width 10 height 10
checkbox input "false"
click at [1272, 271] on link "Add selected" at bounding box center [1286, 269] width 84 height 27
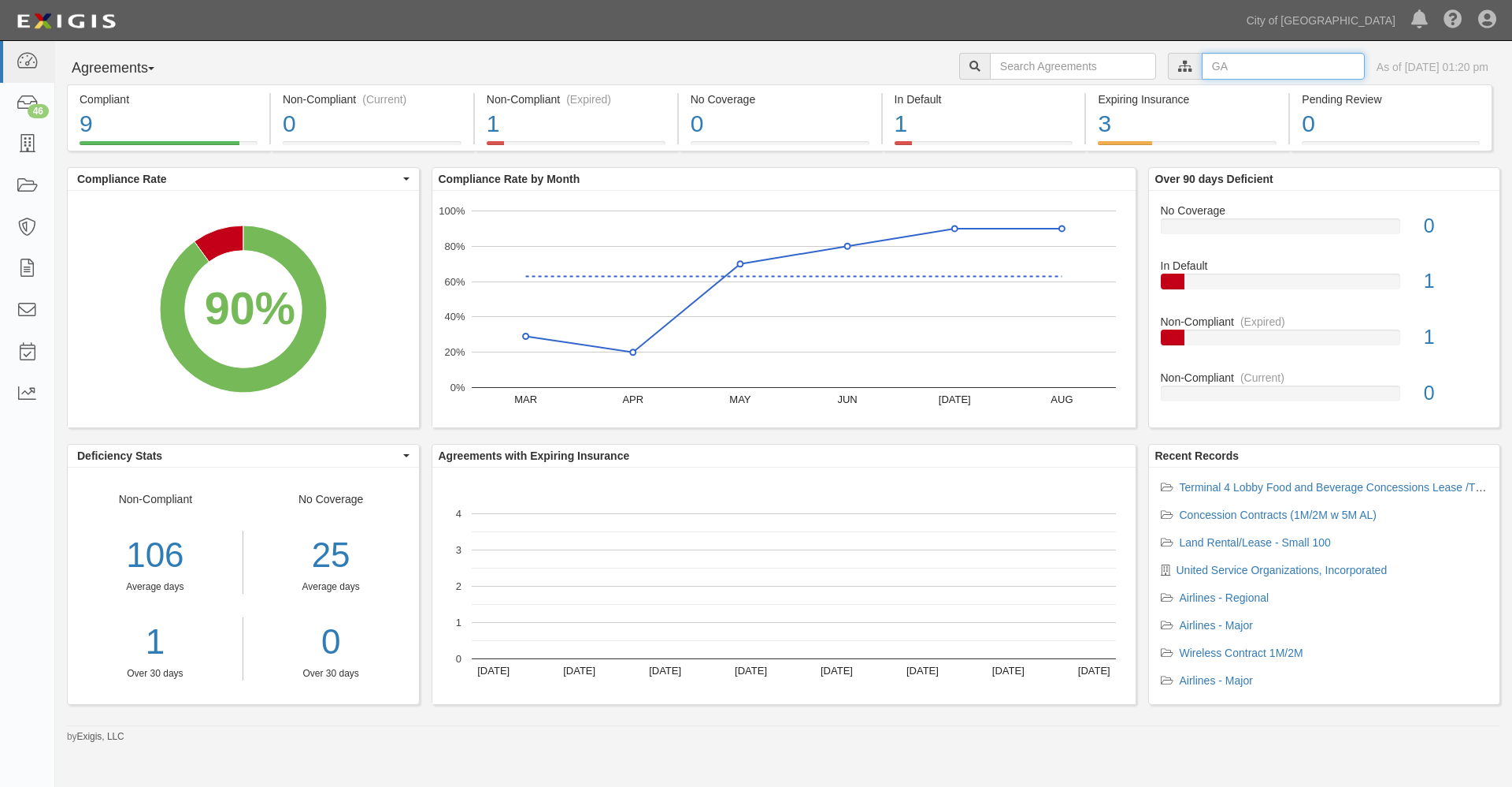
click at [1202, 64] on input "text" at bounding box center [1283, 65] width 163 height 27
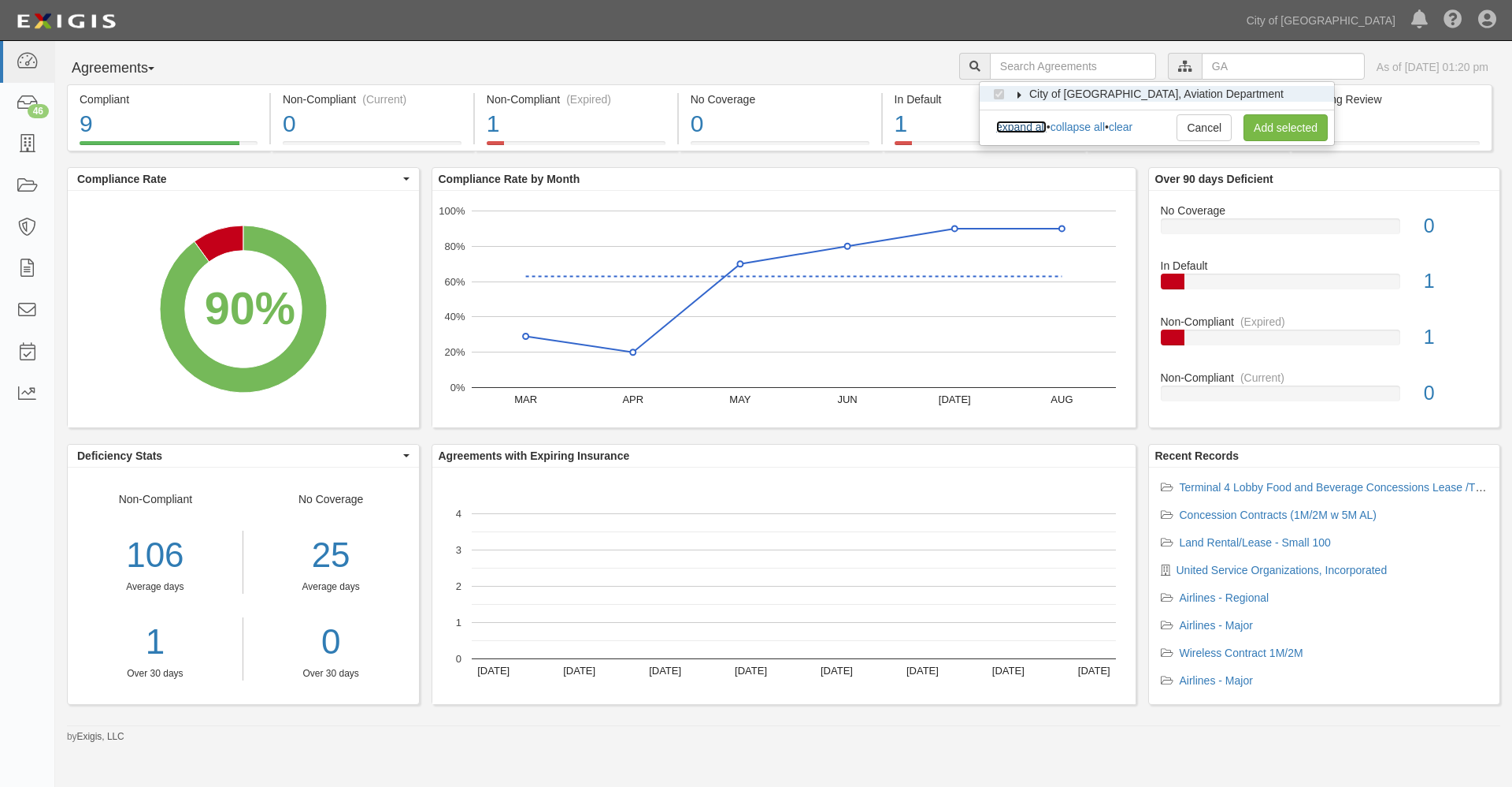
click at [1035, 131] on link "expand all" at bounding box center [1021, 126] width 51 height 13
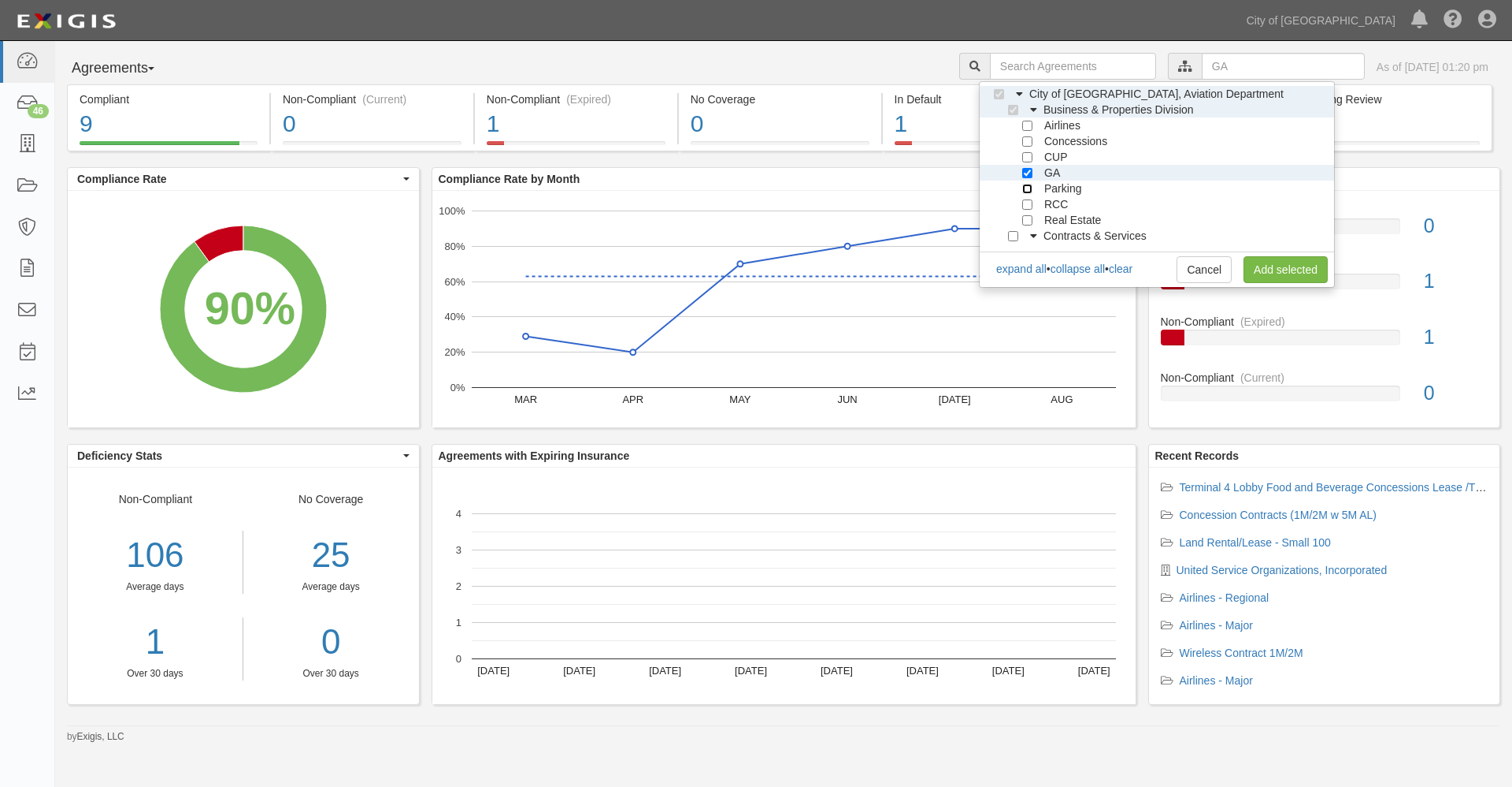
click at [1028, 189] on input "Parking" at bounding box center [1027, 189] width 10 height 10
checkbox input "true"
click at [1024, 172] on input "GA" at bounding box center [1027, 173] width 10 height 10
checkbox input "false"
click at [1265, 272] on link "Add selected" at bounding box center [1286, 269] width 84 height 27
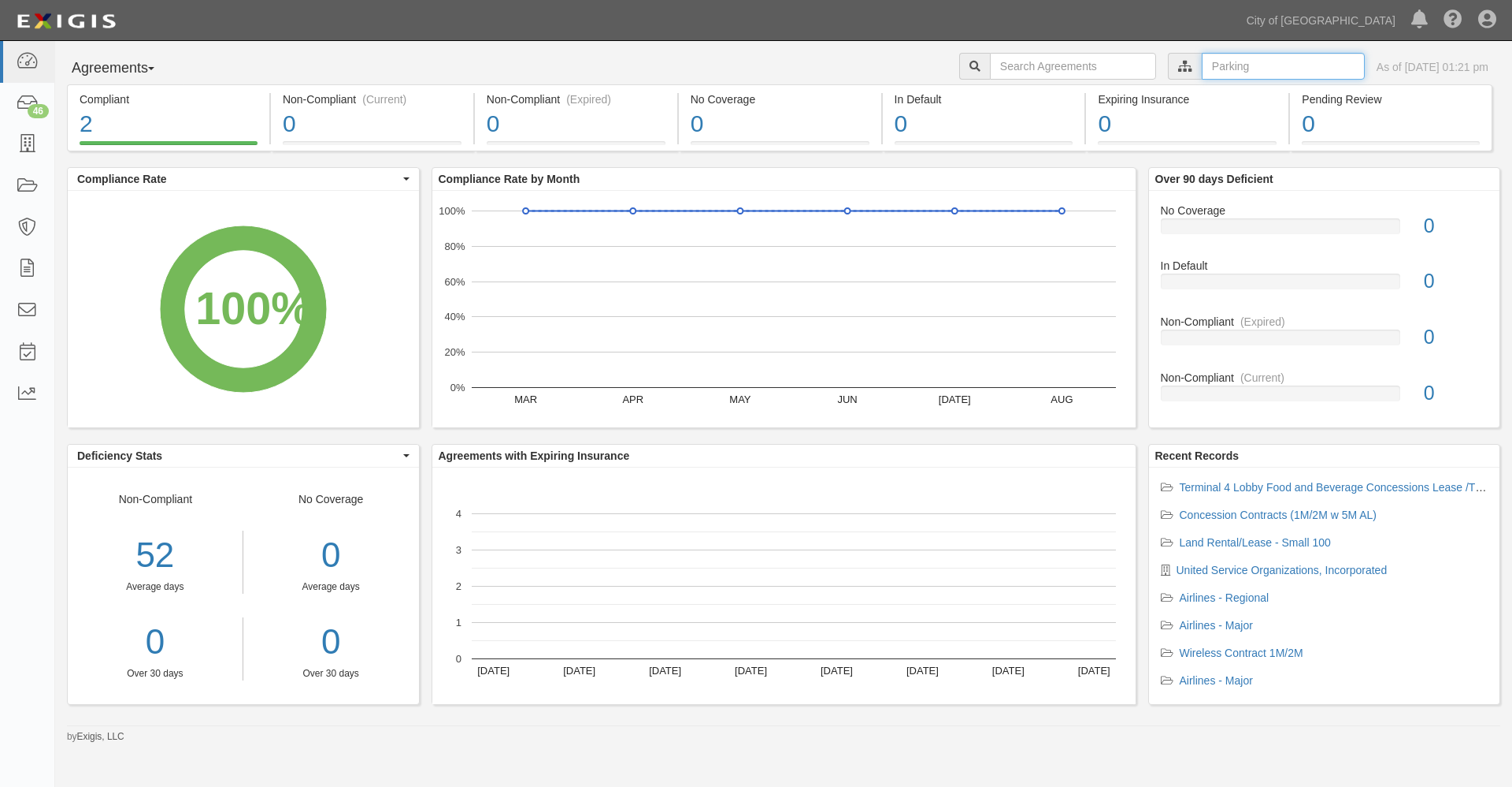
click at [1202, 70] on input "text" at bounding box center [1283, 65] width 163 height 27
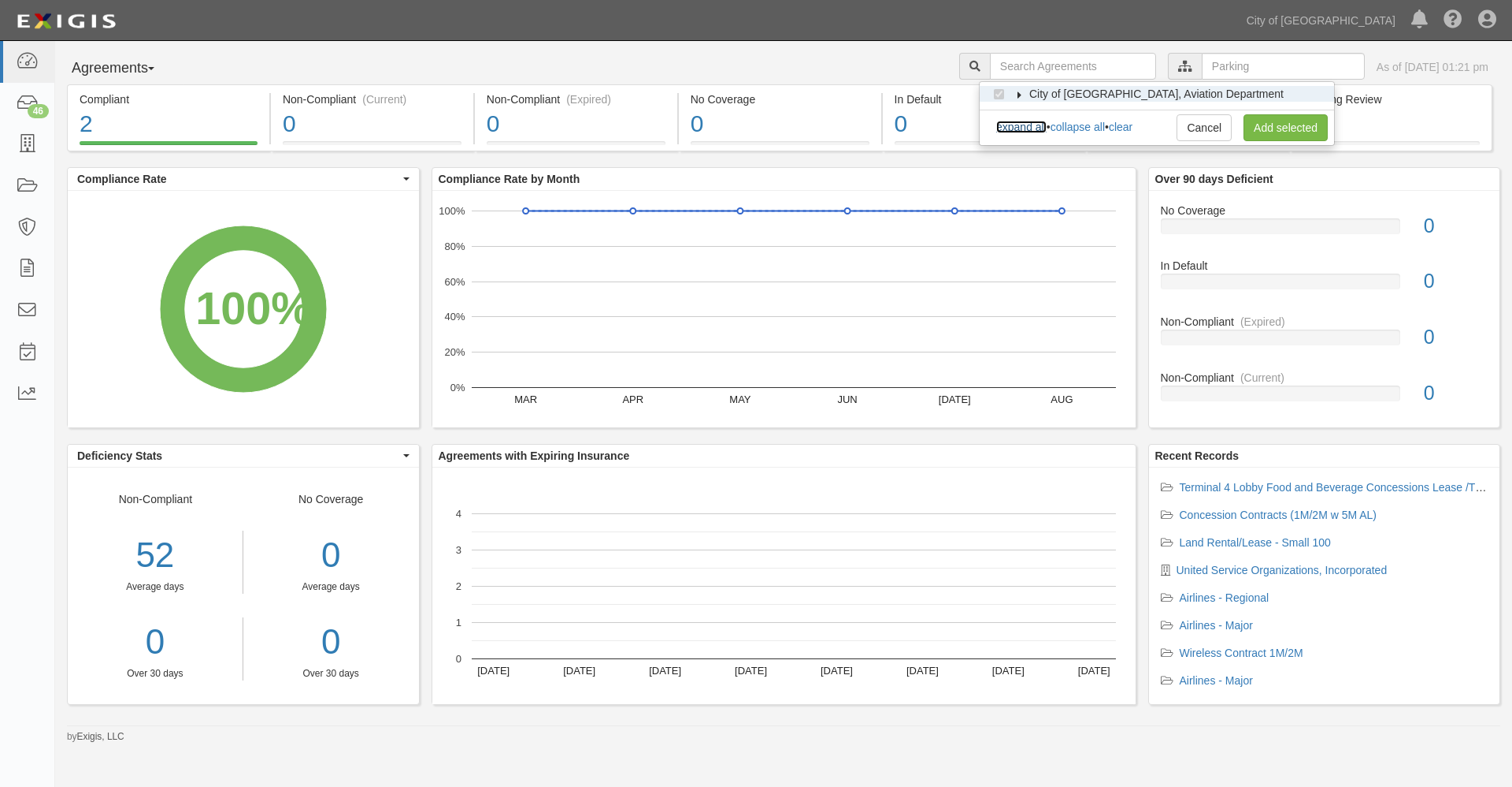
click at [1032, 127] on link "expand all" at bounding box center [1021, 126] width 51 height 13
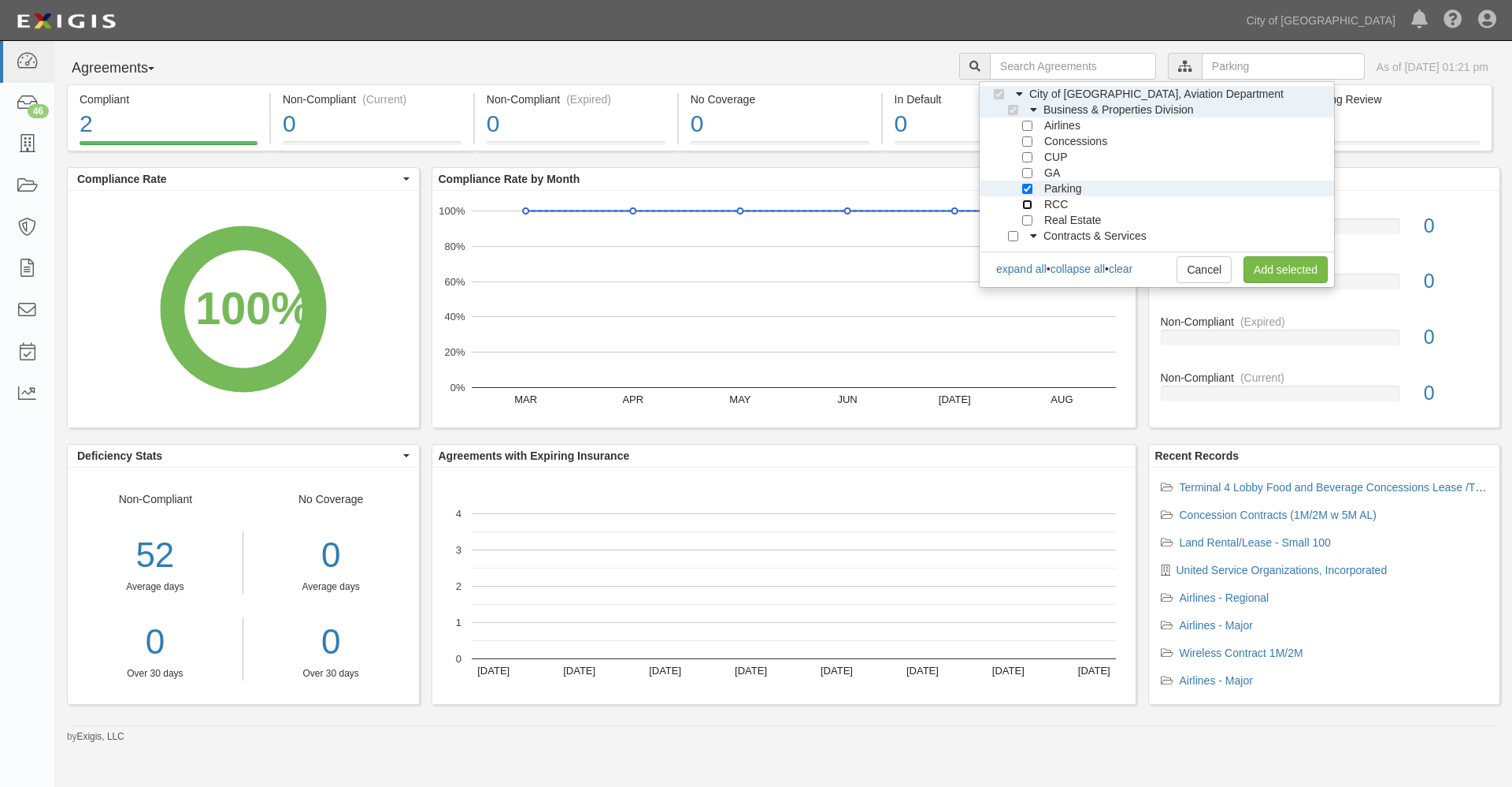
click at [1030, 202] on input "RCC" at bounding box center [1027, 205] width 10 height 10
checkbox input "true"
click at [1031, 185] on input "Parking" at bounding box center [1027, 189] width 10 height 10
checkbox input "false"
click at [1281, 274] on link "Add selected" at bounding box center [1286, 269] width 84 height 27
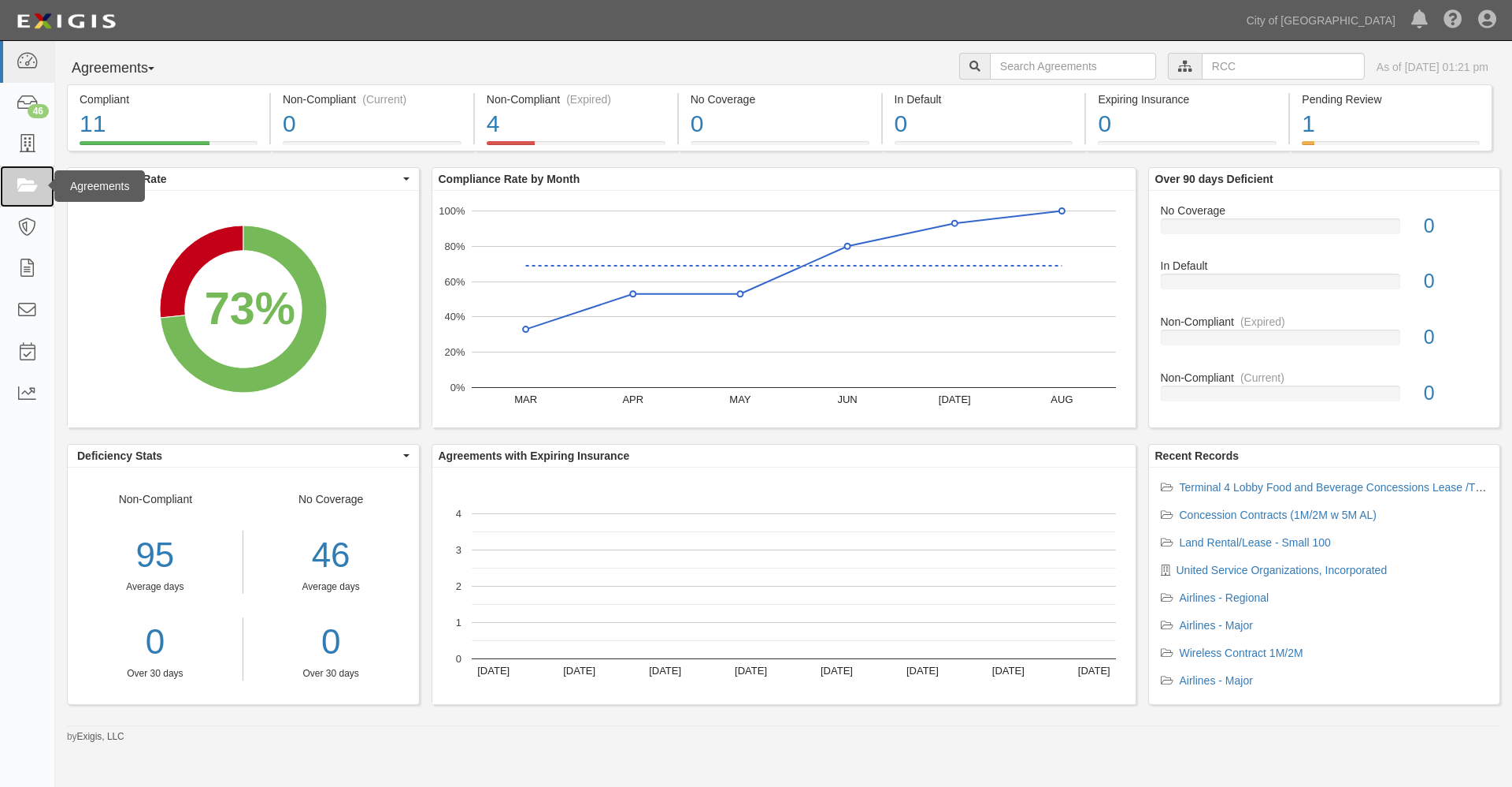
click at [26, 185] on icon at bounding box center [27, 186] width 22 height 18
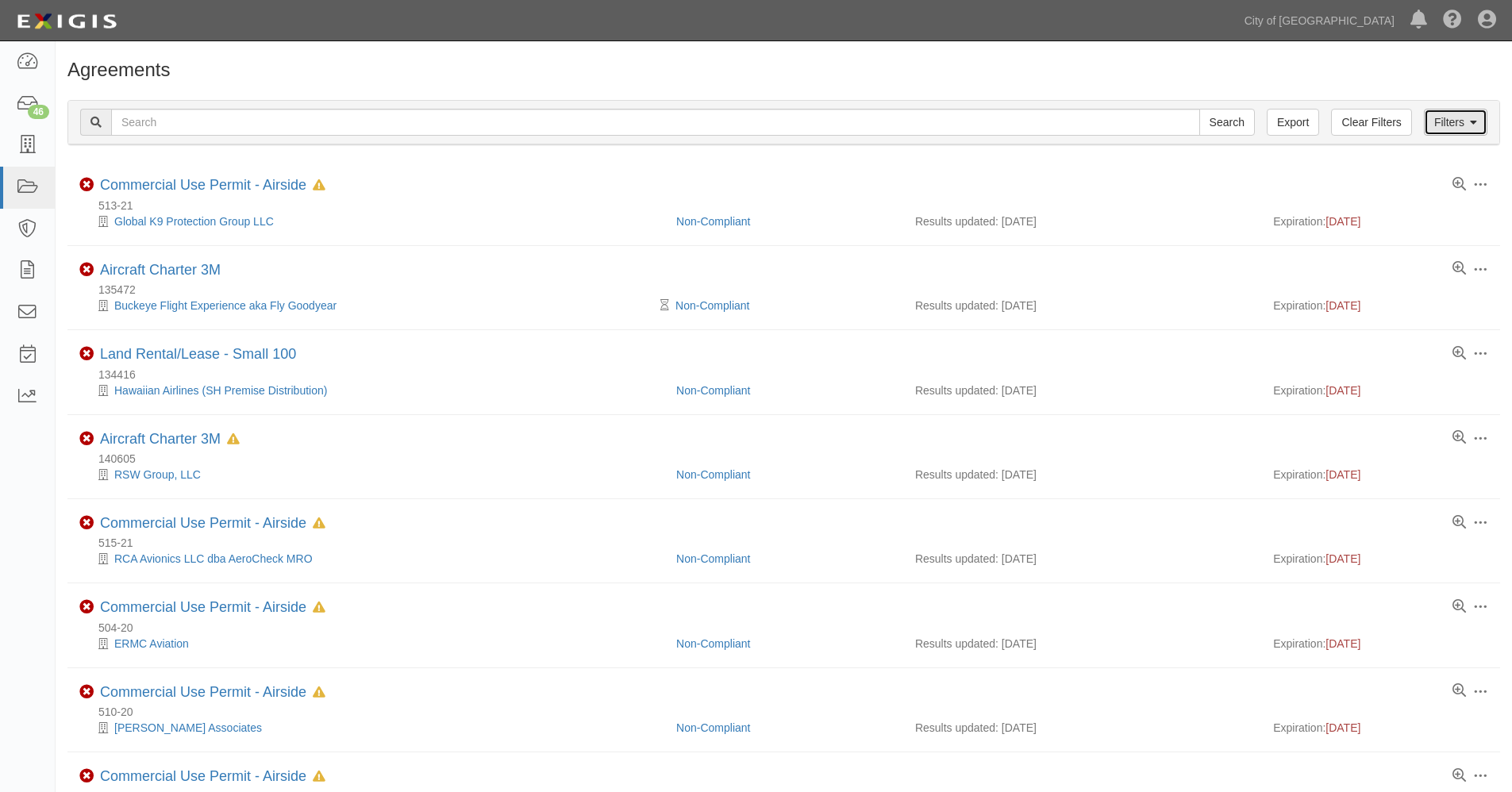
click at [1451, 127] on link "Filters" at bounding box center [1455, 122] width 63 height 27
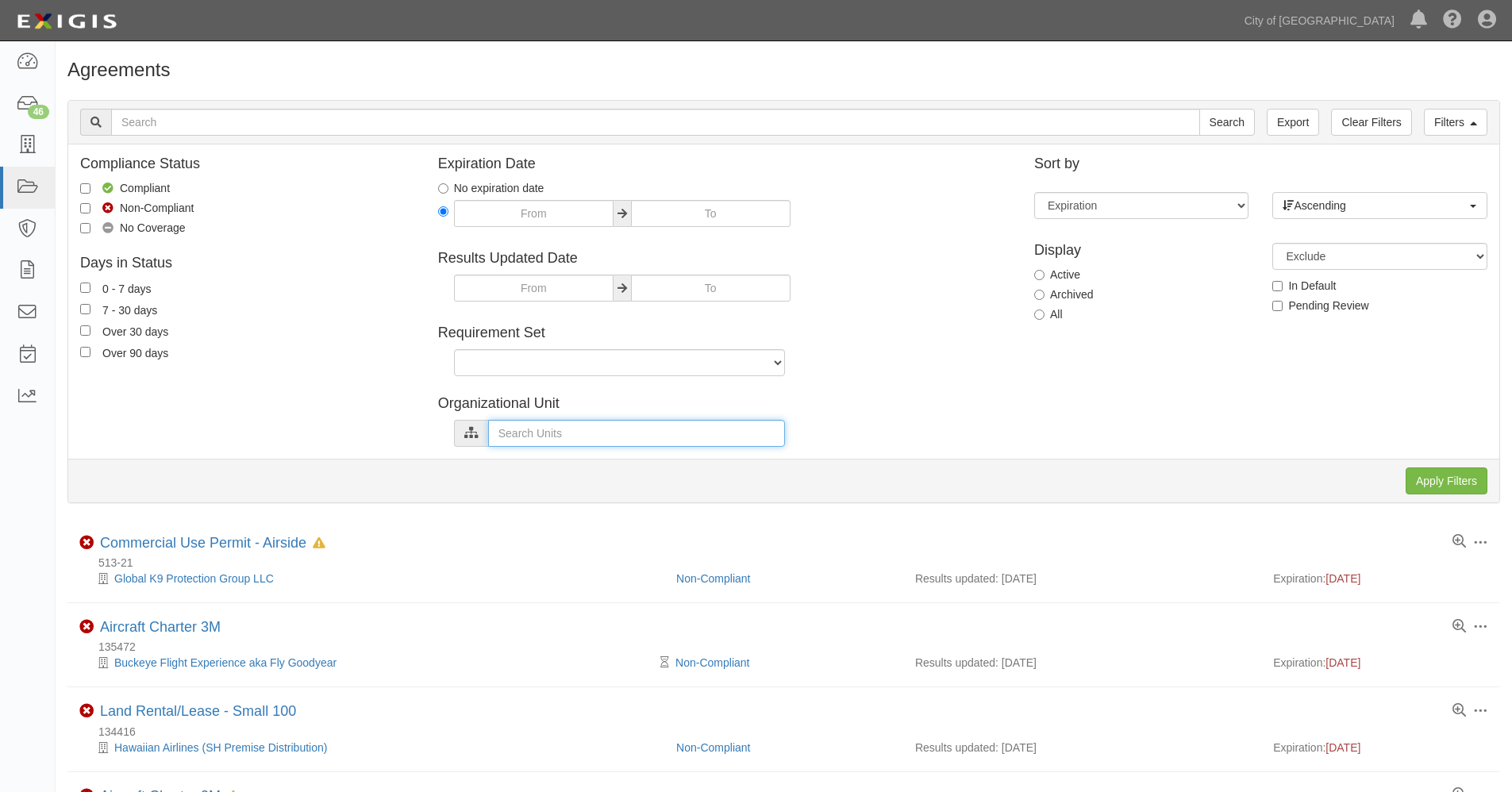
click at [503, 434] on input "text" at bounding box center [636, 433] width 297 height 27
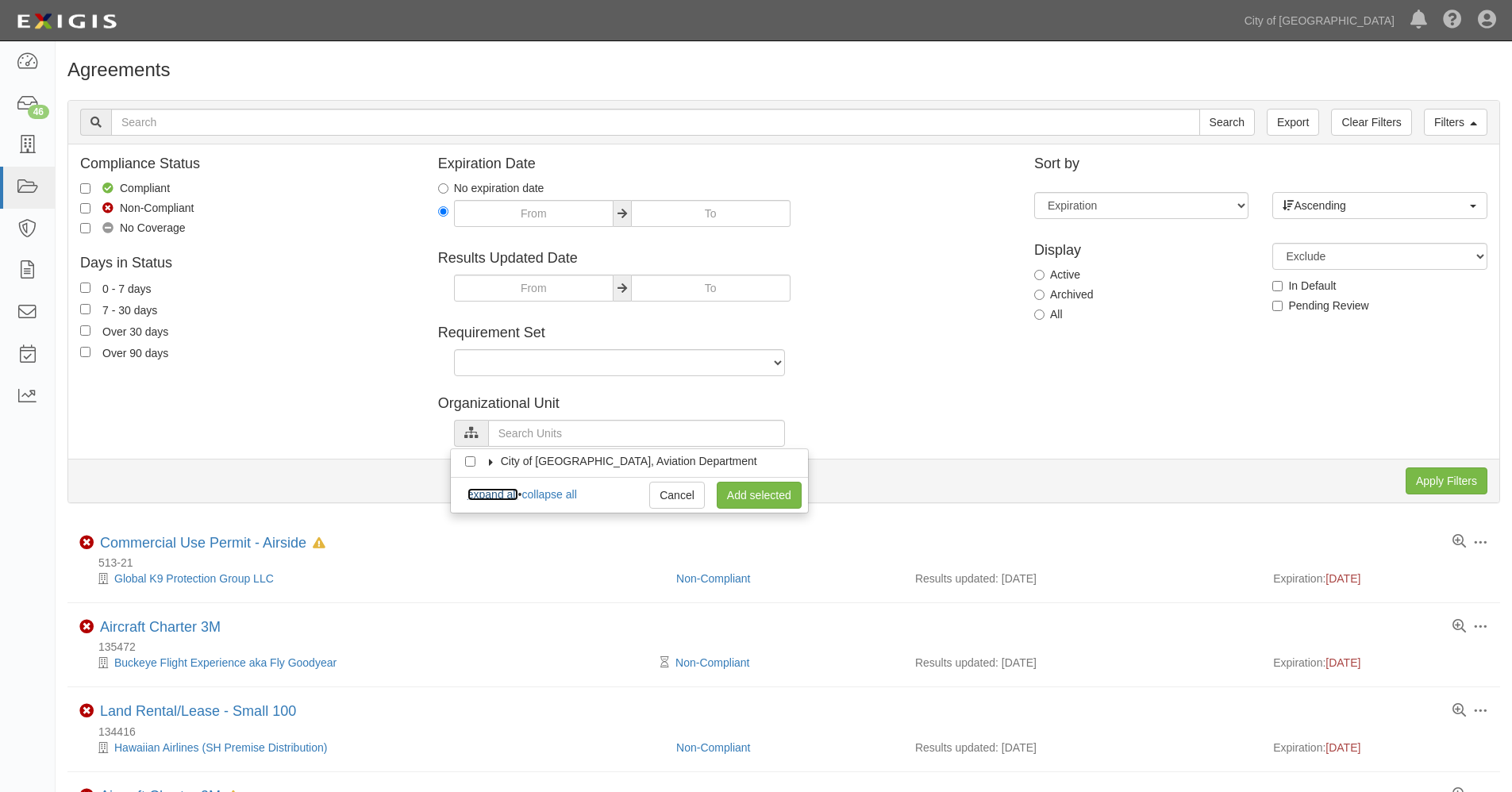
click at [492, 497] on link "expand all" at bounding box center [493, 494] width 51 height 13
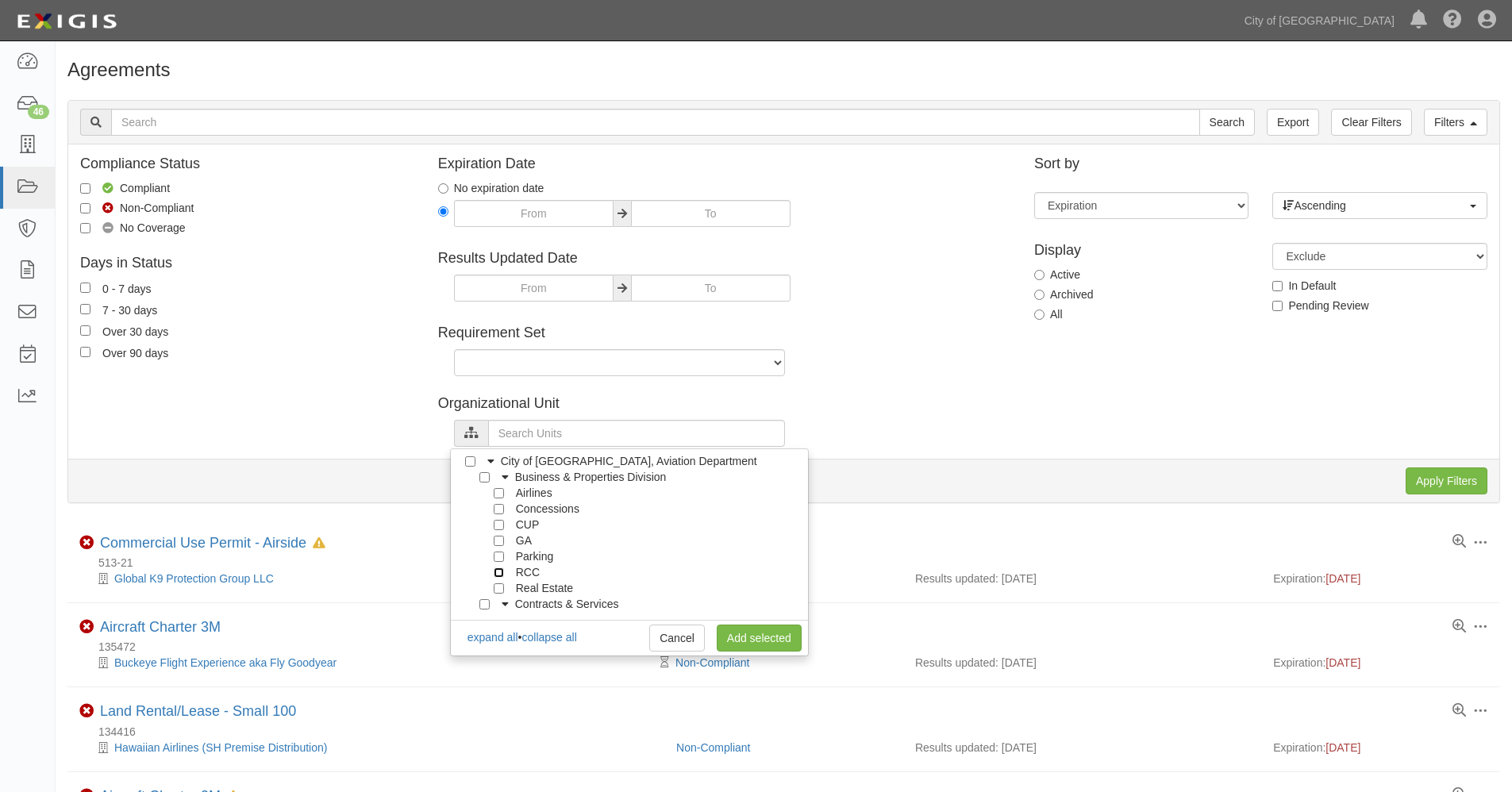
click at [498, 572] on input "RCC" at bounding box center [499, 572] width 10 height 10
checkbox input "true"
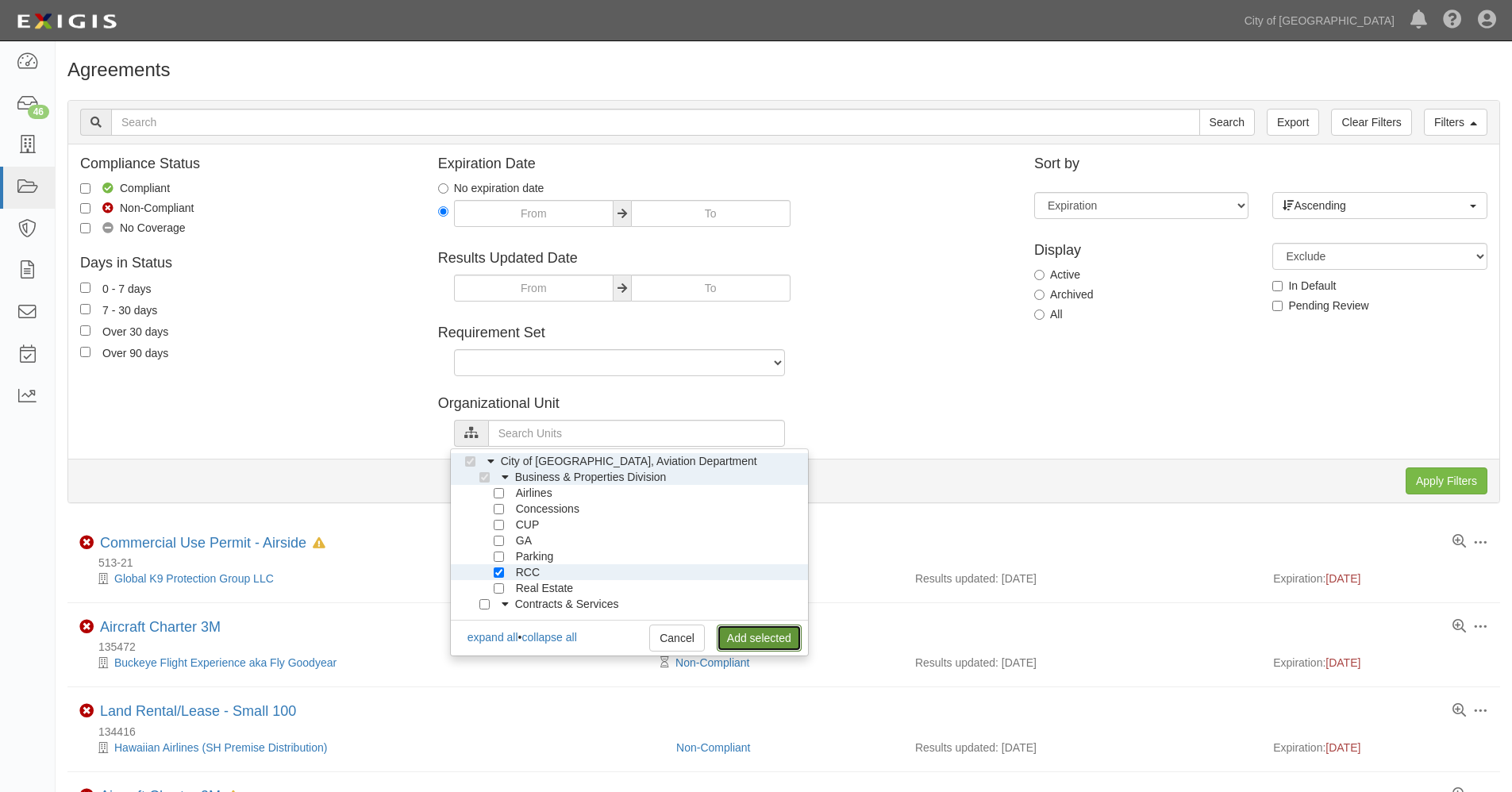
click at [757, 637] on link "Add selected" at bounding box center [759, 637] width 85 height 27
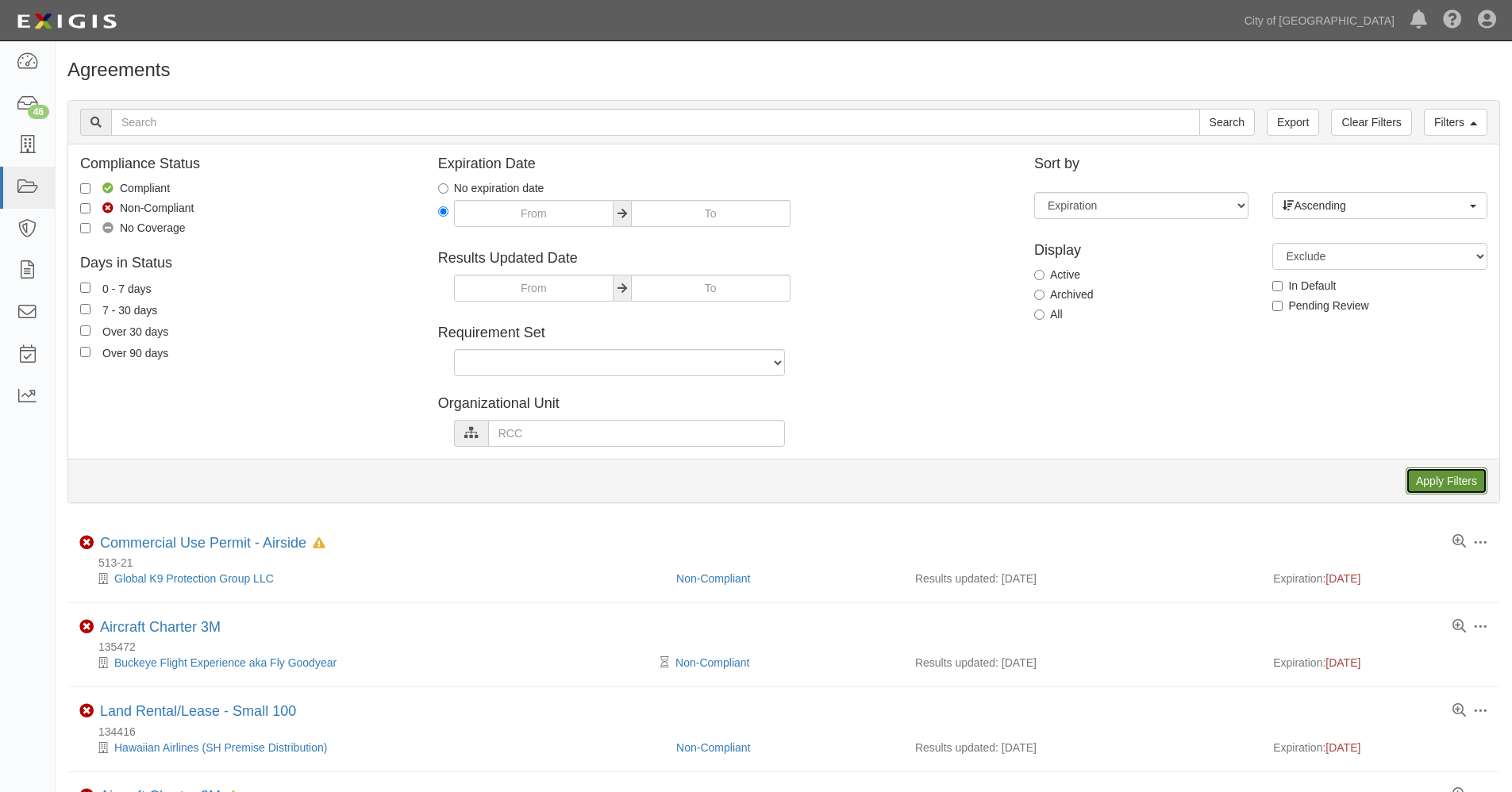
click at [1450, 481] on input "Apply Filters" at bounding box center [1446, 480] width 81 height 27
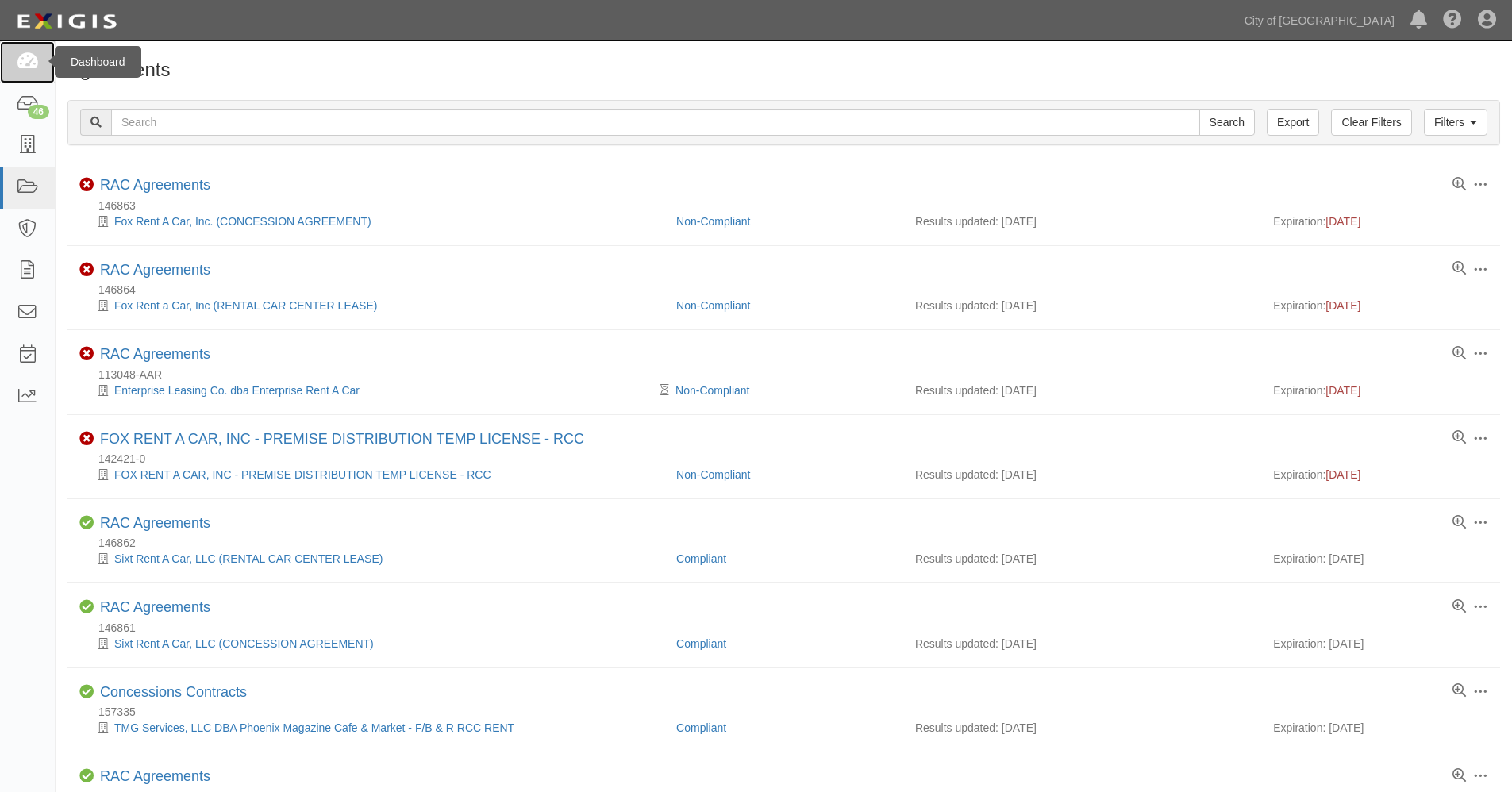
click at [26, 63] on icon at bounding box center [27, 61] width 23 height 18
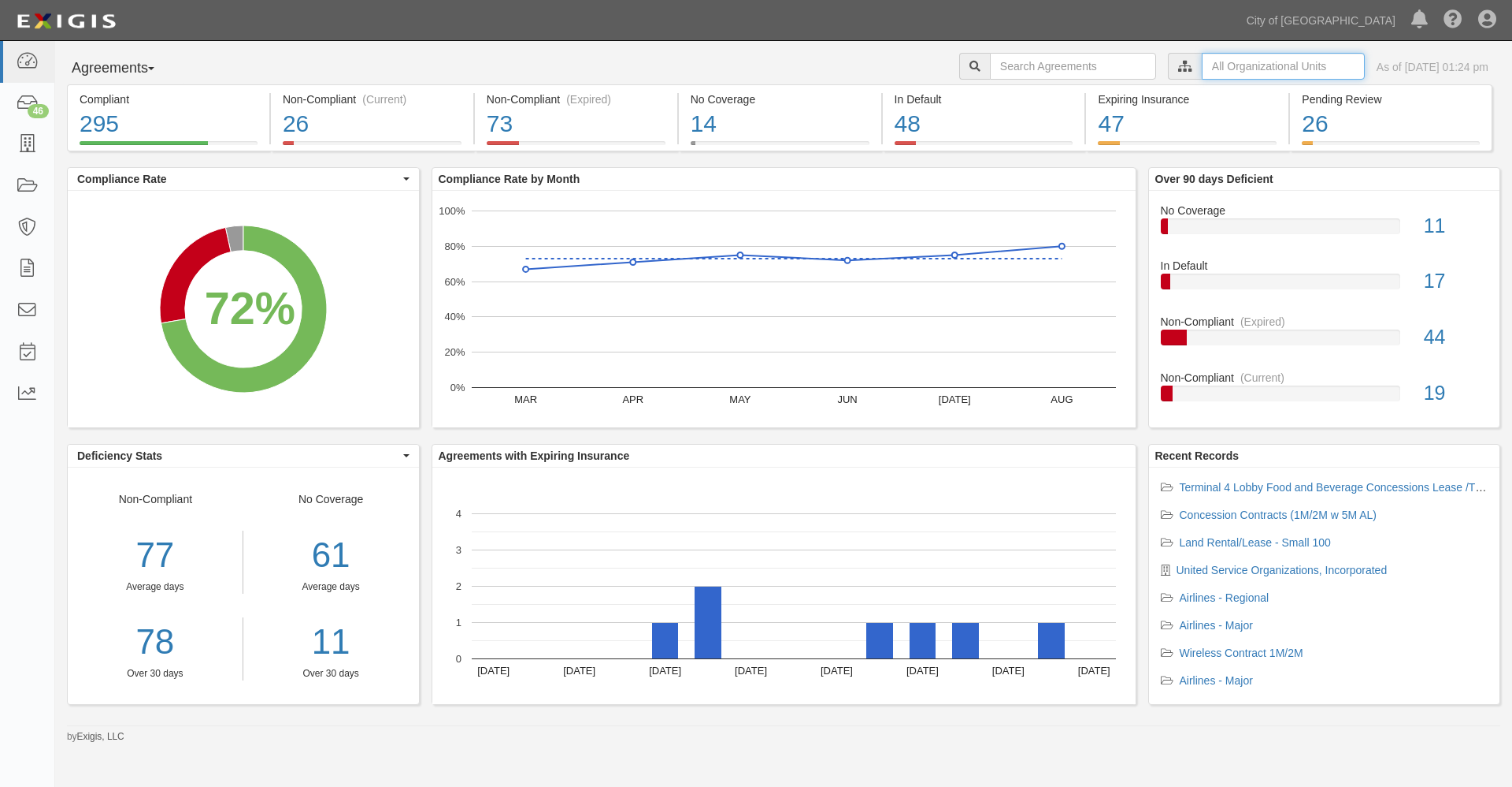
click at [1202, 65] on input "text" at bounding box center [1283, 65] width 163 height 27
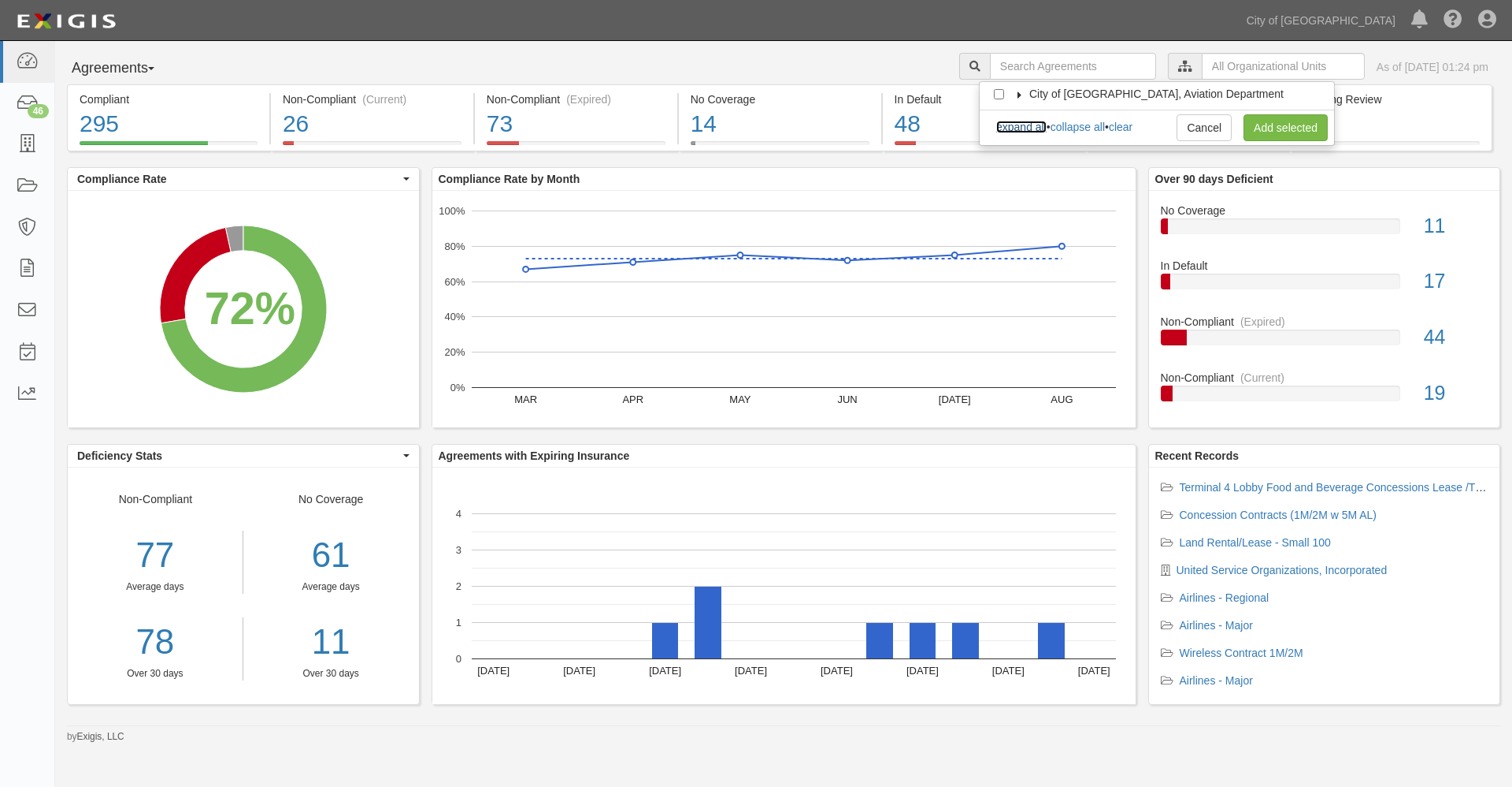
click at [1027, 128] on link "expand all" at bounding box center [1021, 126] width 51 height 13
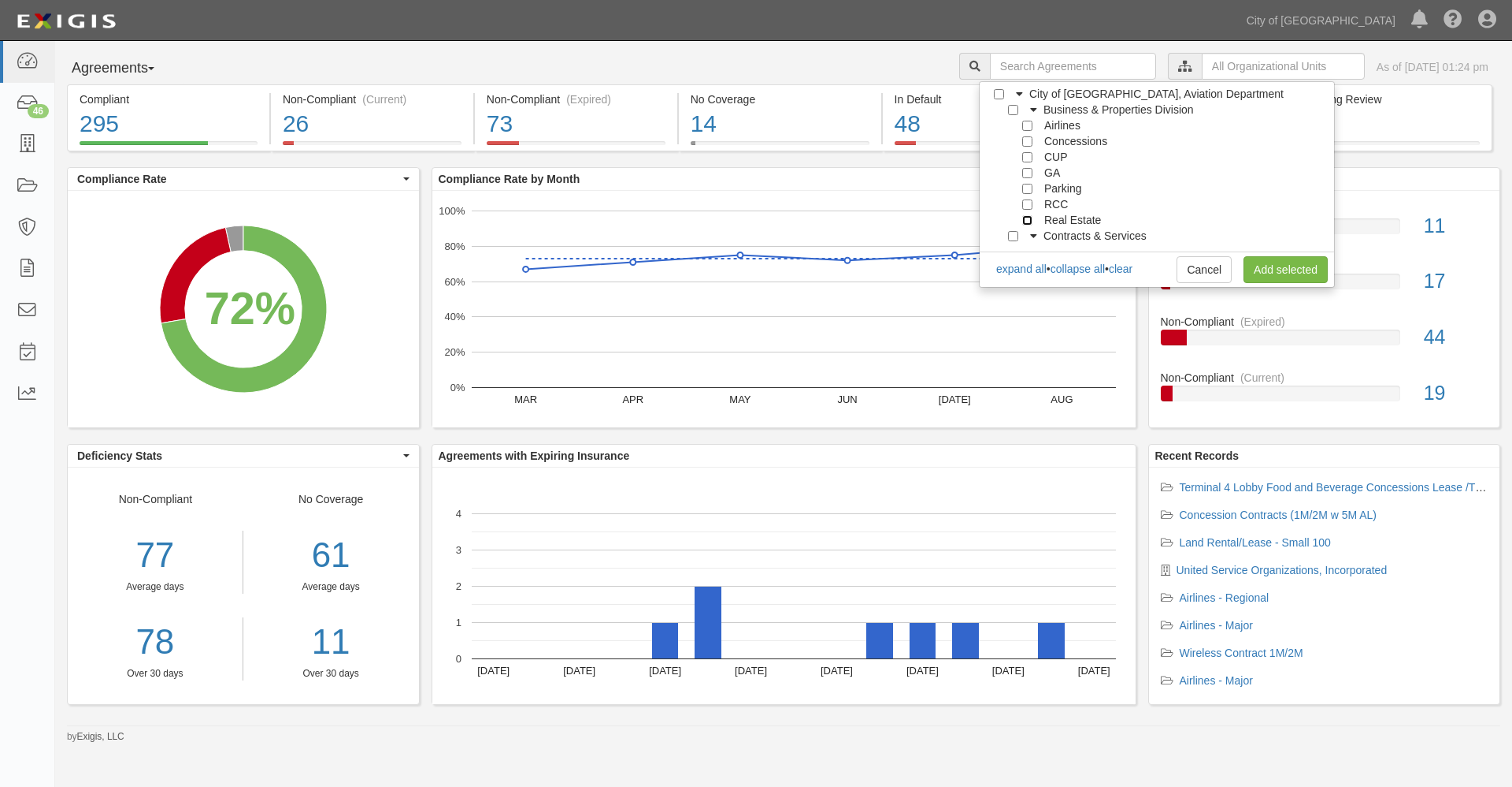
click at [1022, 219] on input "Real Estate" at bounding box center [1027, 220] width 10 height 10
checkbox input "true"
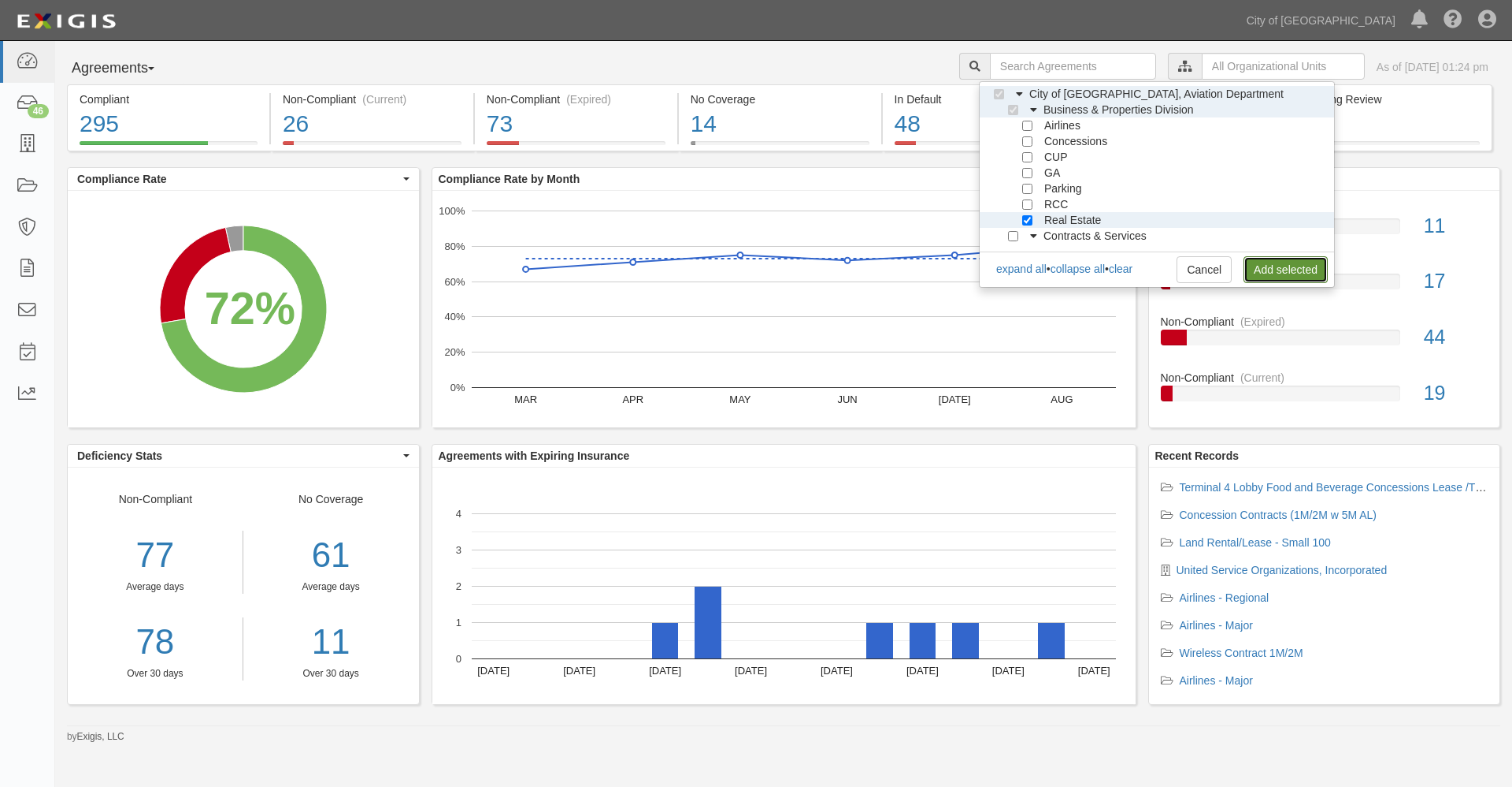
click at [1261, 267] on link "Add selected" at bounding box center [1286, 269] width 84 height 27
